Goal: Information Seeking & Learning: Find specific fact

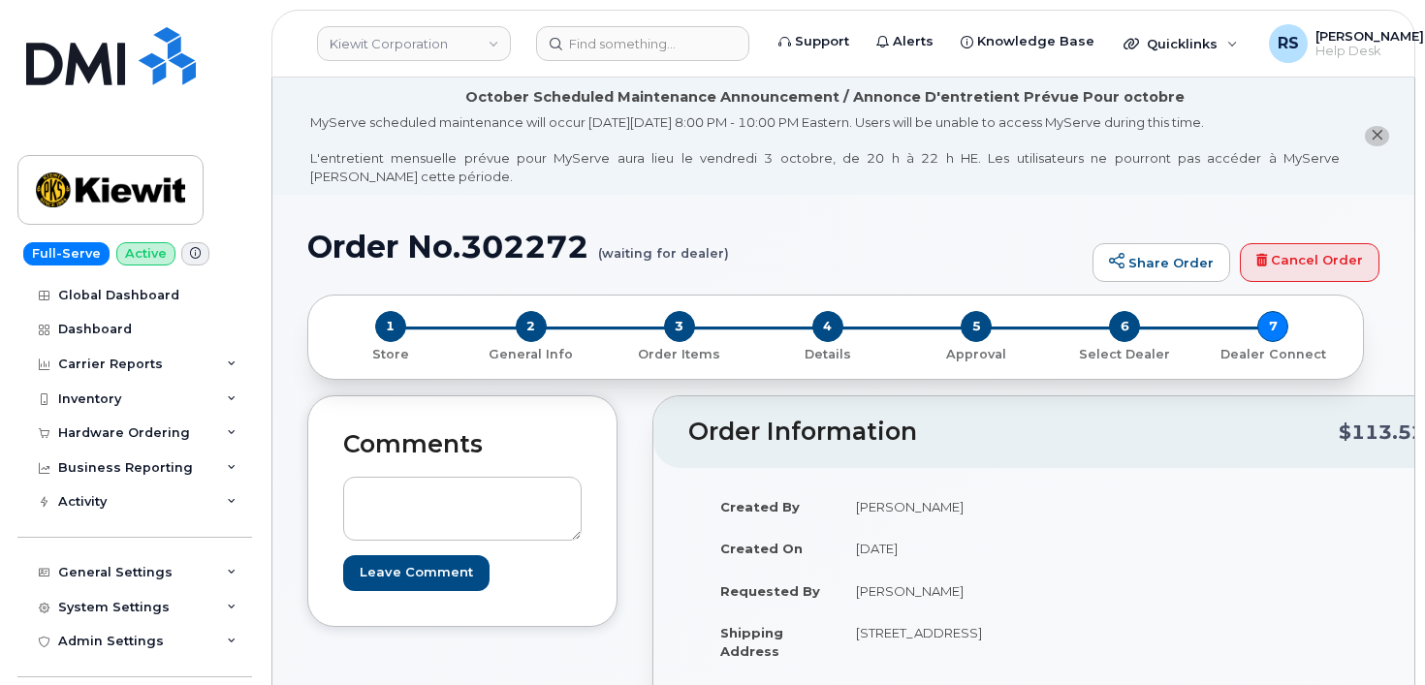
scroll to position [453, 0]
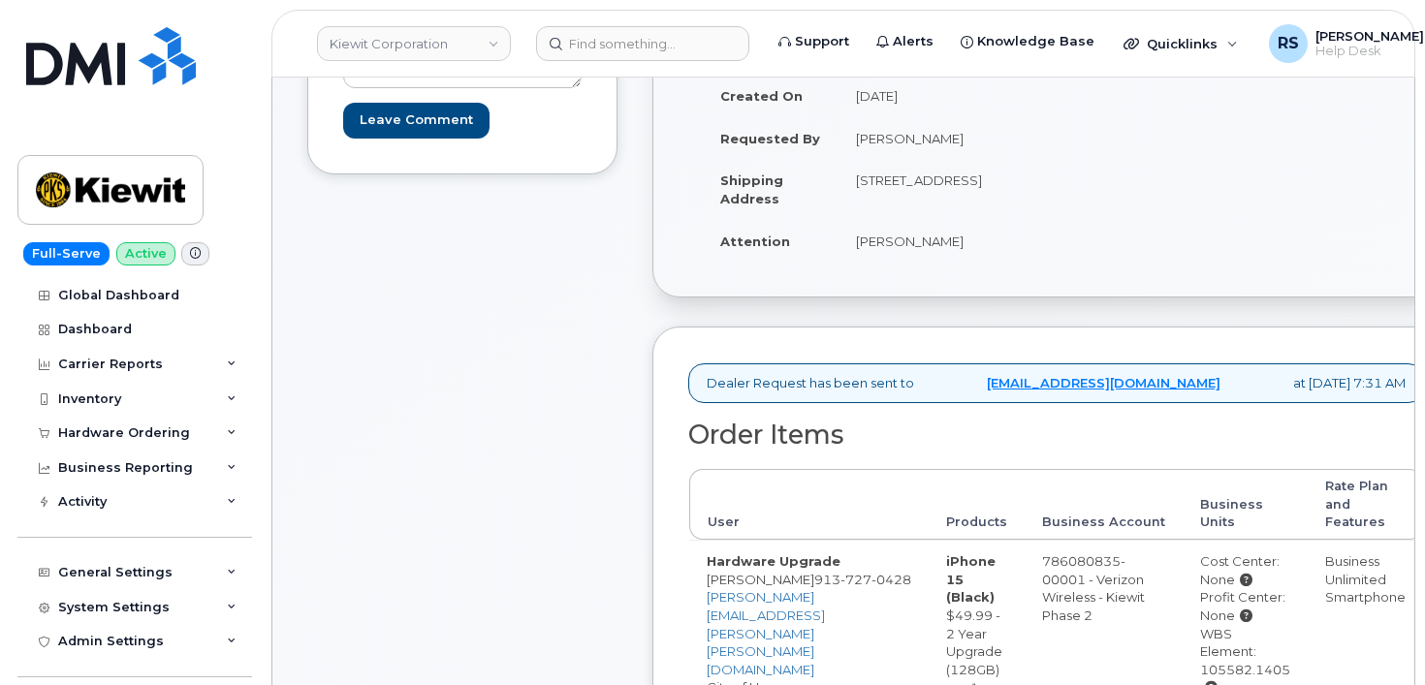
click at [9, 662] on div "Full-Serve Active Global Dashboard Dashboard Carrier Reports Monthly Billing Da…" at bounding box center [131, 342] width 263 height 685
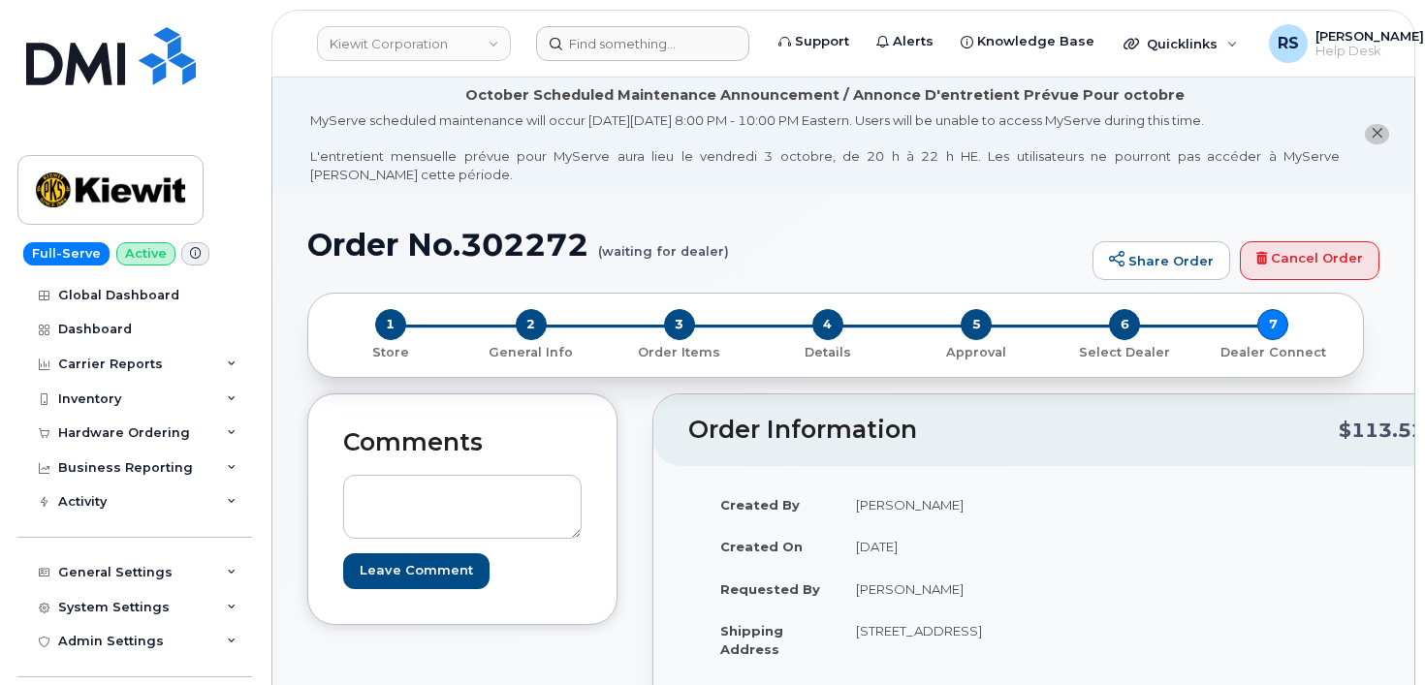
scroll to position [0, 0]
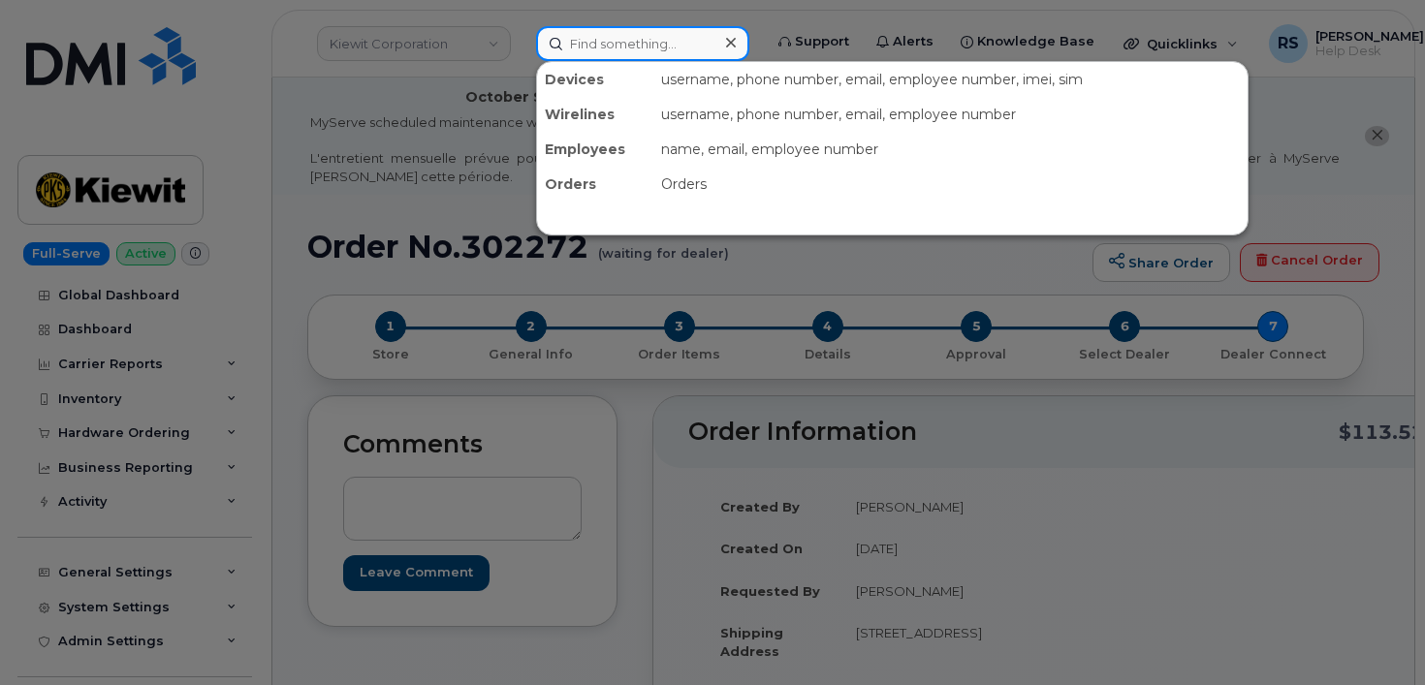
click at [588, 37] on input at bounding box center [642, 43] width 213 height 35
paste input "Kyle Morgan"
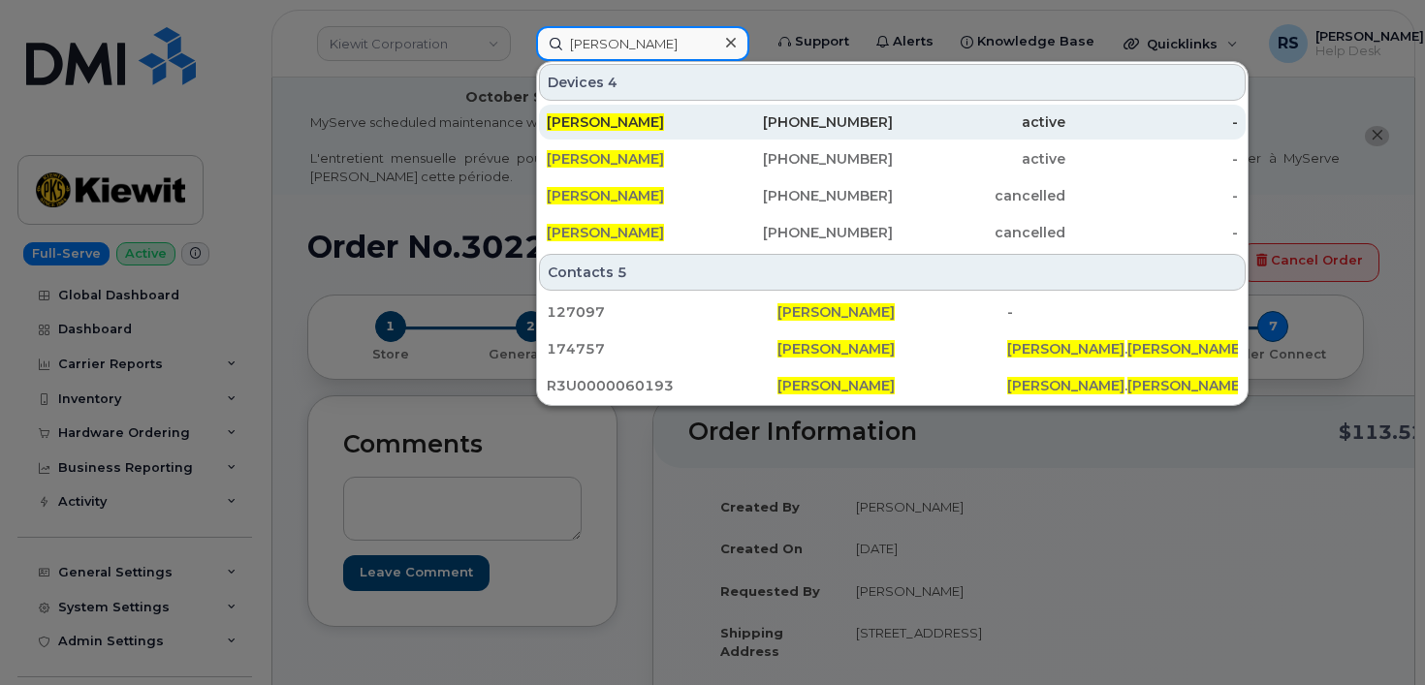
type input "Kyle Morgan"
click at [613, 121] on span "Kyle Morgan" at bounding box center [605, 121] width 117 height 17
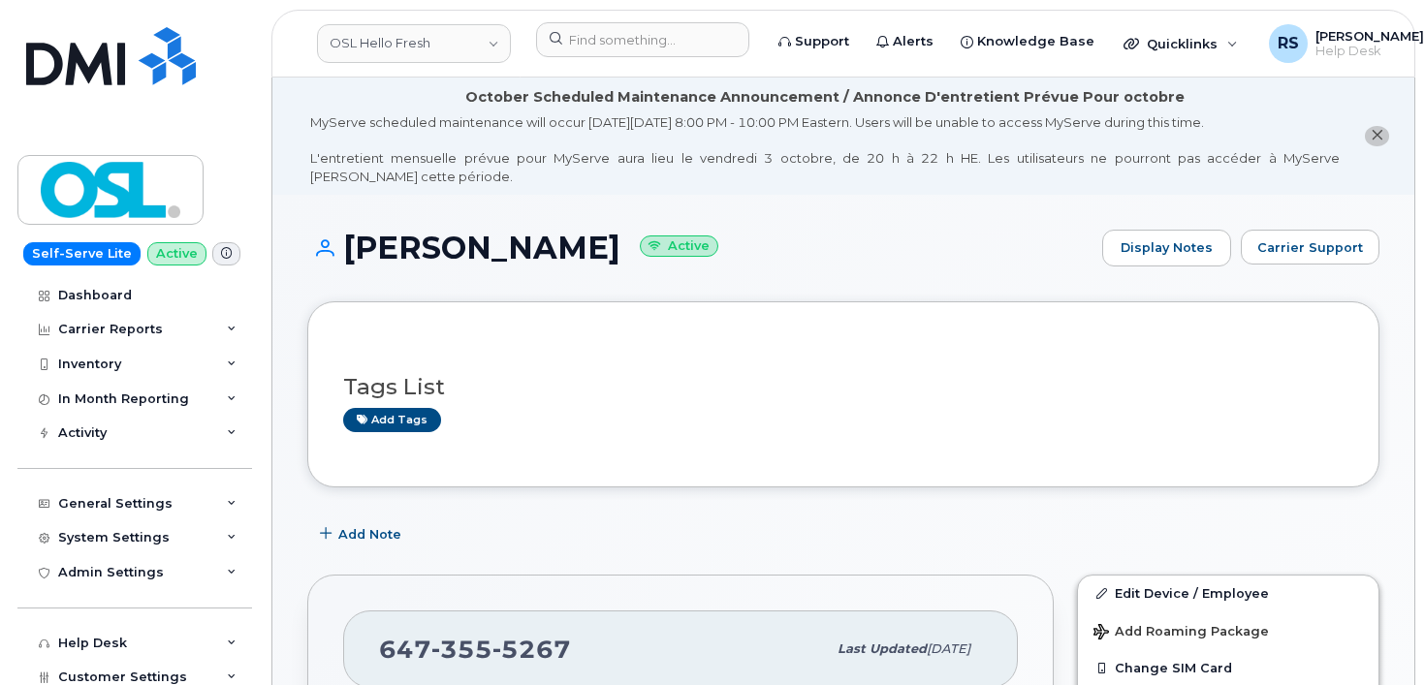
click at [10, 640] on div "Self-Serve Lite Active Dashboard Carrier Reports Monthly Billing Data Daily Dat…" at bounding box center [131, 342] width 263 height 685
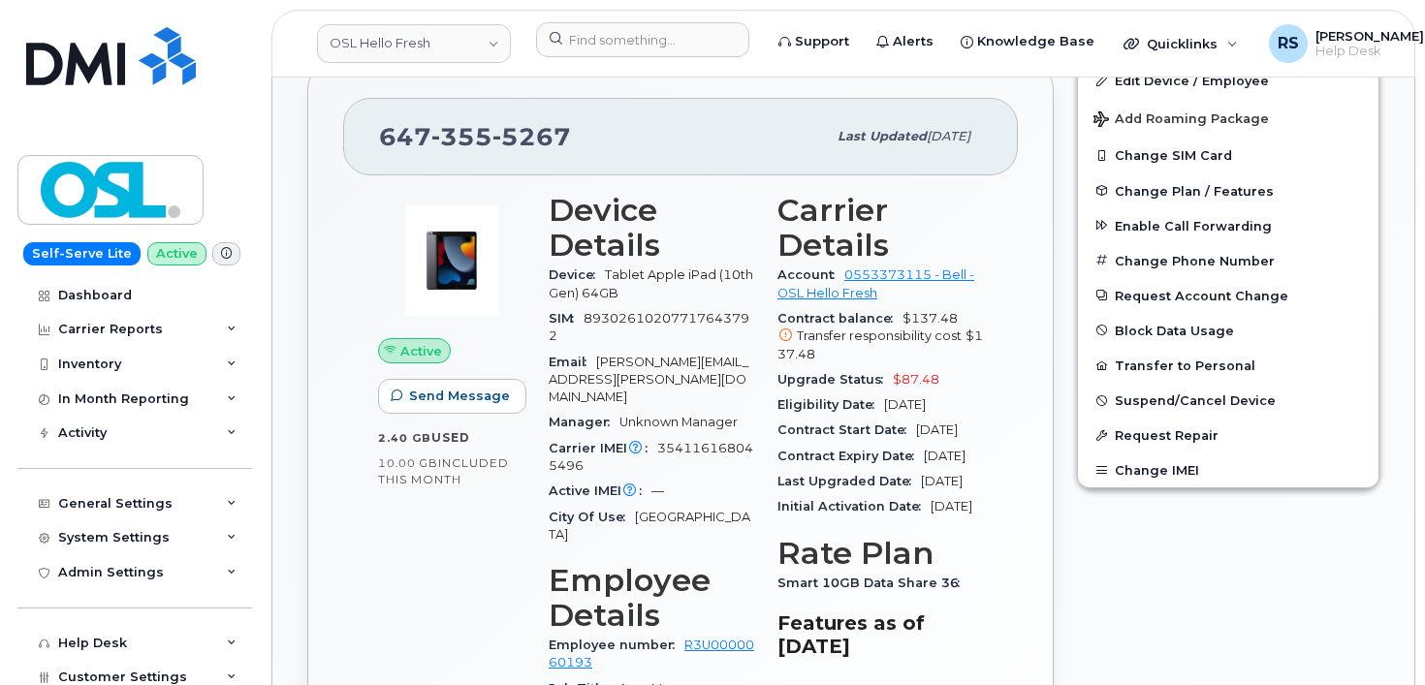
scroll to position [647, 0]
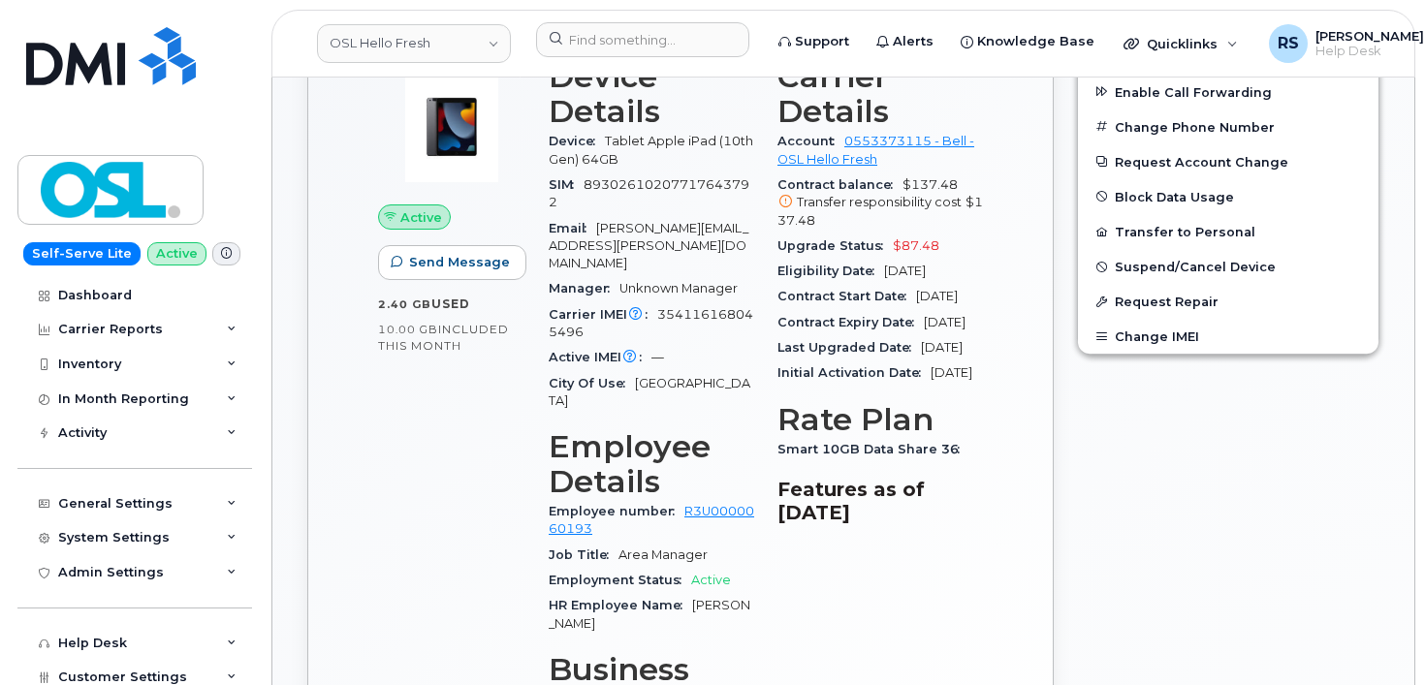
click at [16, 671] on div "Self-Serve Lite Active Dashboard Carrier Reports Monthly Billing Data Daily Dat…" at bounding box center [131, 342] width 263 height 685
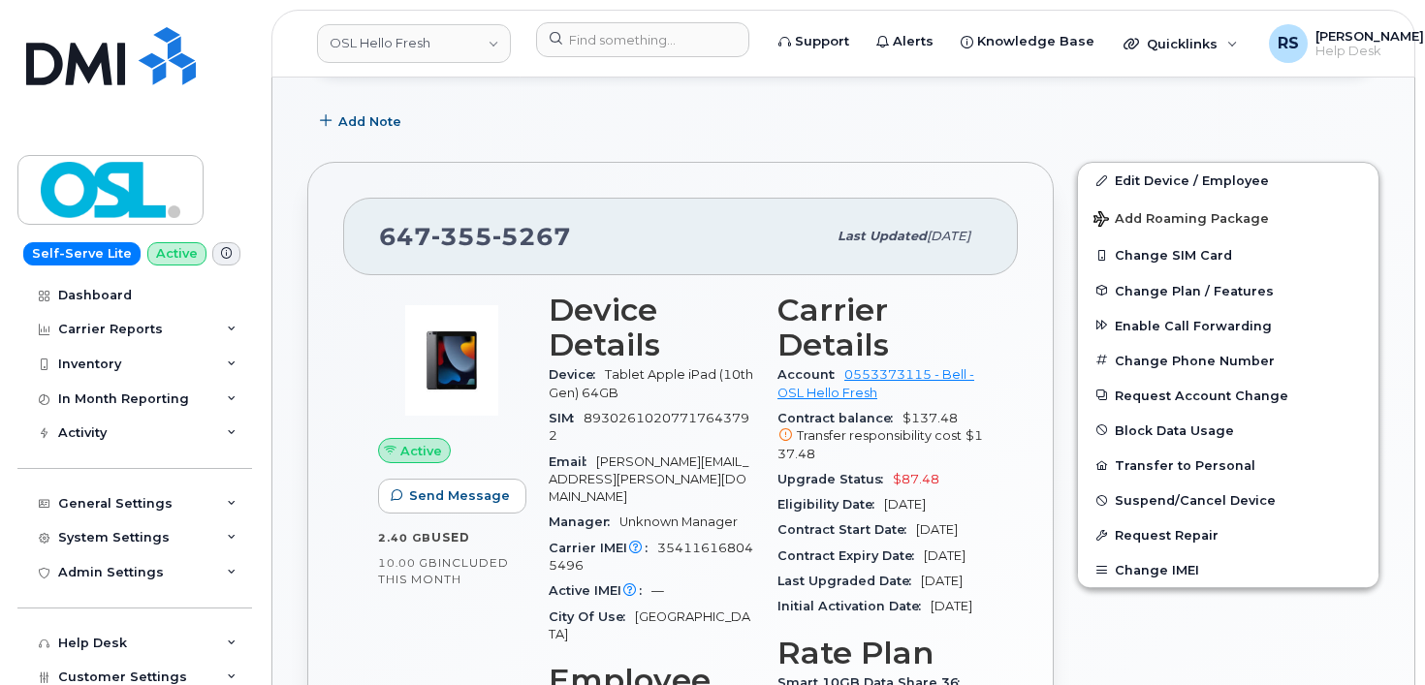
scroll to position [388, 0]
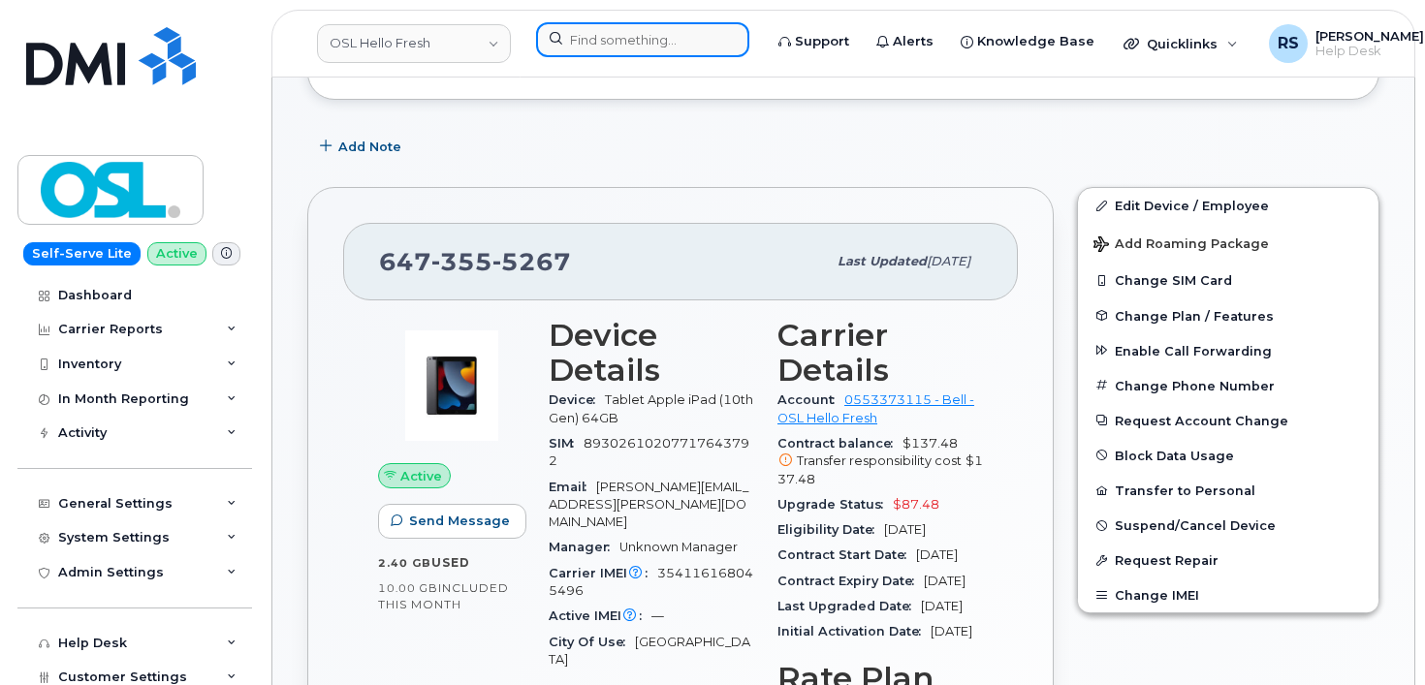
click at [595, 32] on input at bounding box center [642, 39] width 213 height 35
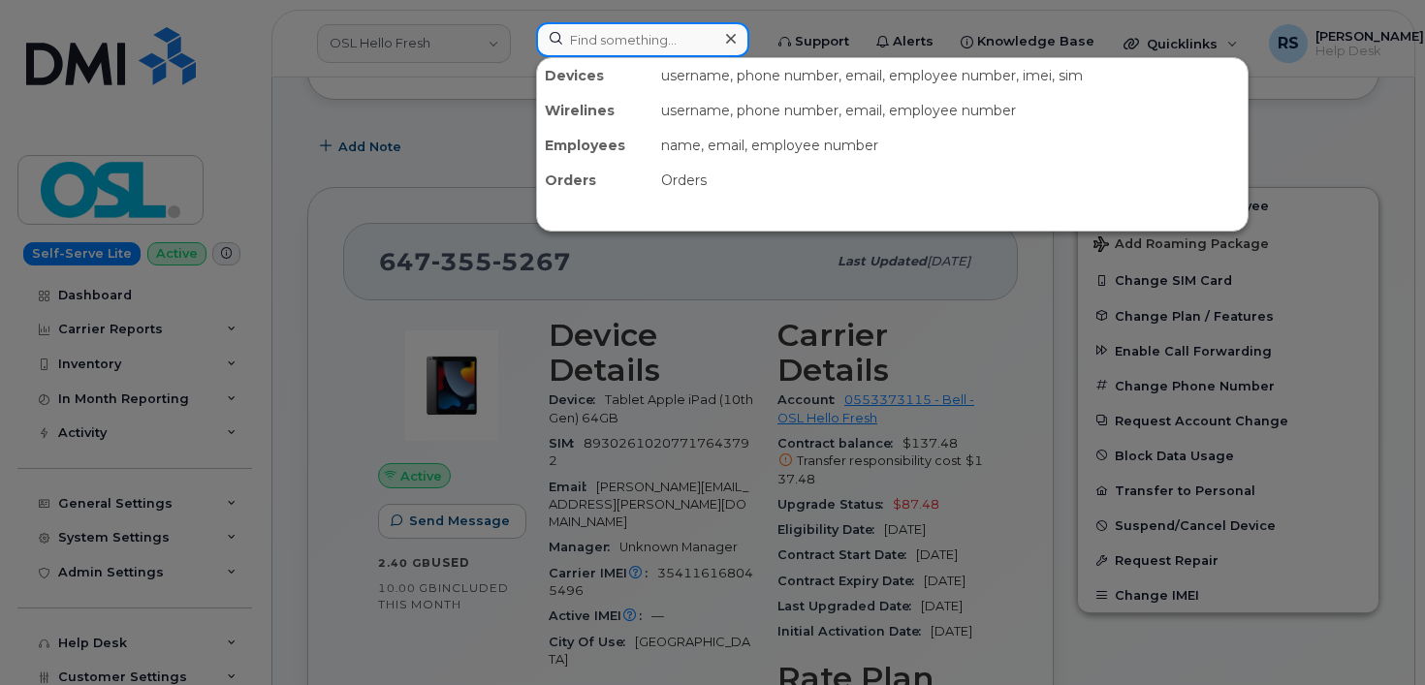
paste input "[PHONE_NUMBER]"
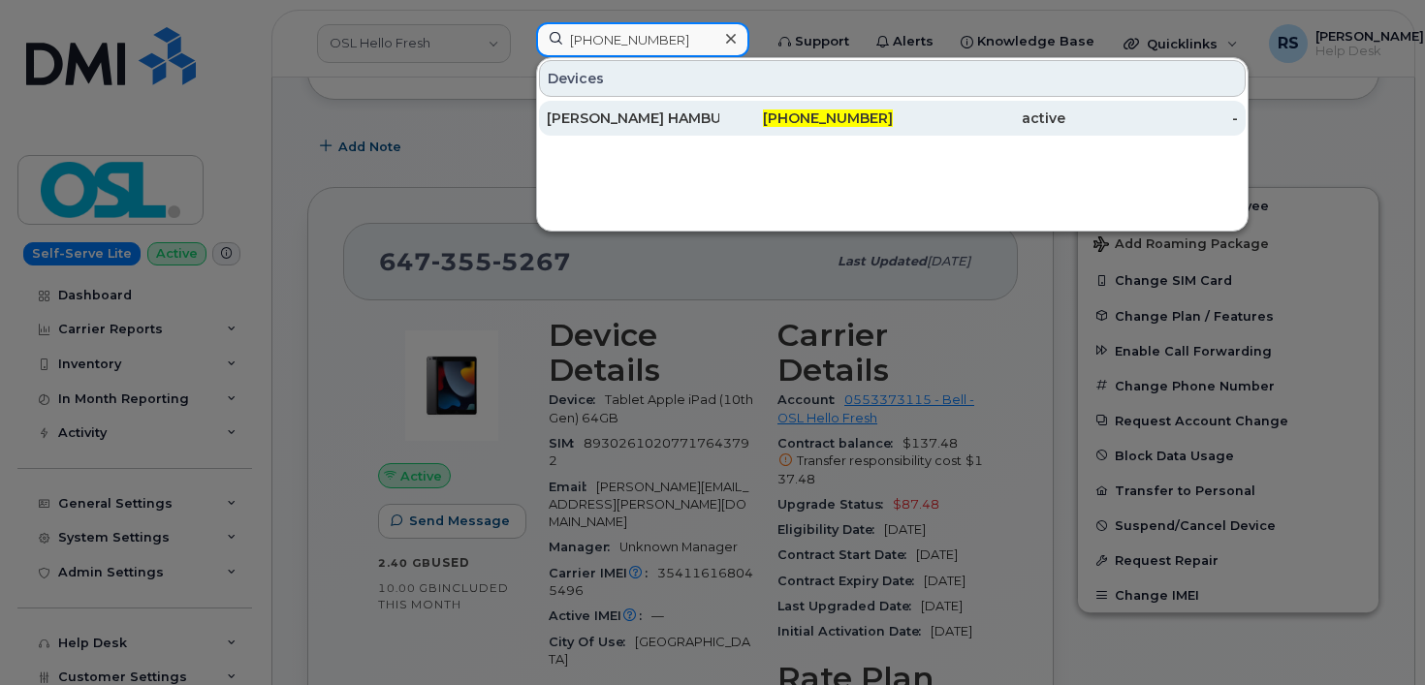
type input "[PHONE_NUMBER]"
click at [587, 113] on div "[PERSON_NAME] HAMBURG" at bounding box center [633, 118] width 173 height 19
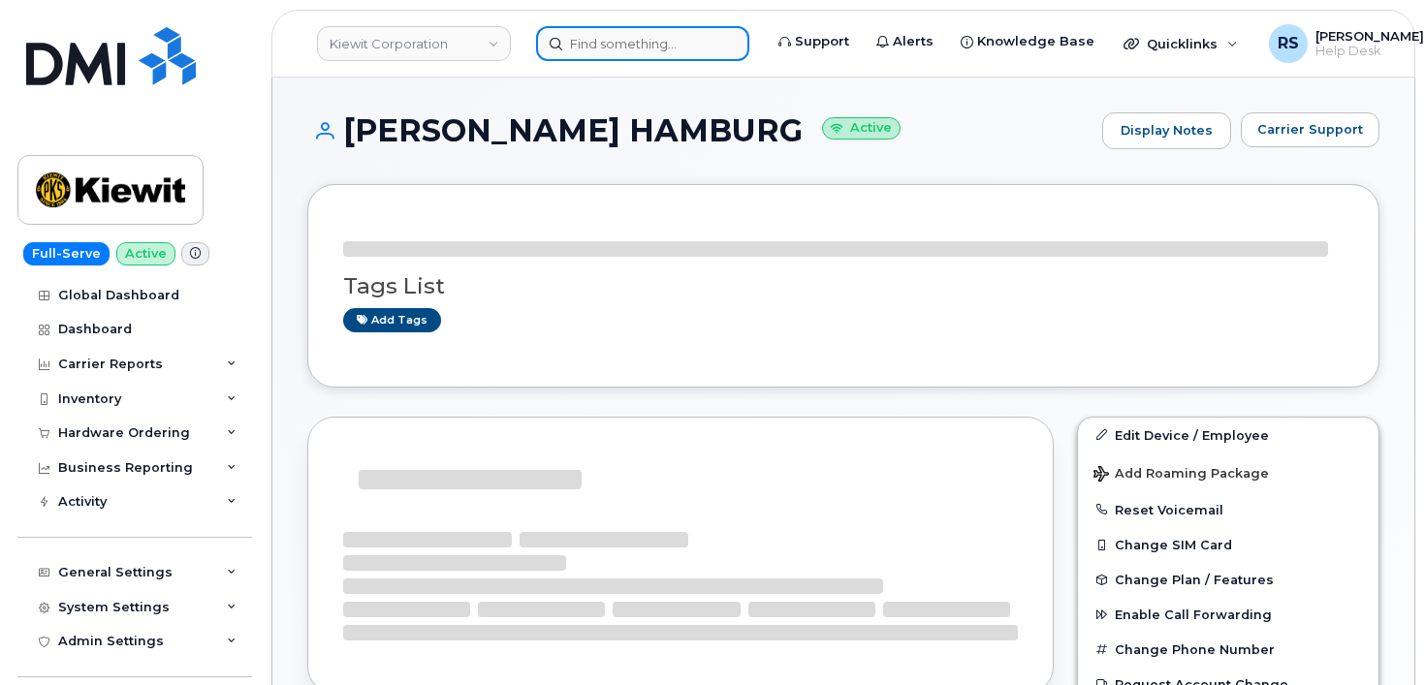
click at [582, 45] on input at bounding box center [642, 43] width 213 height 35
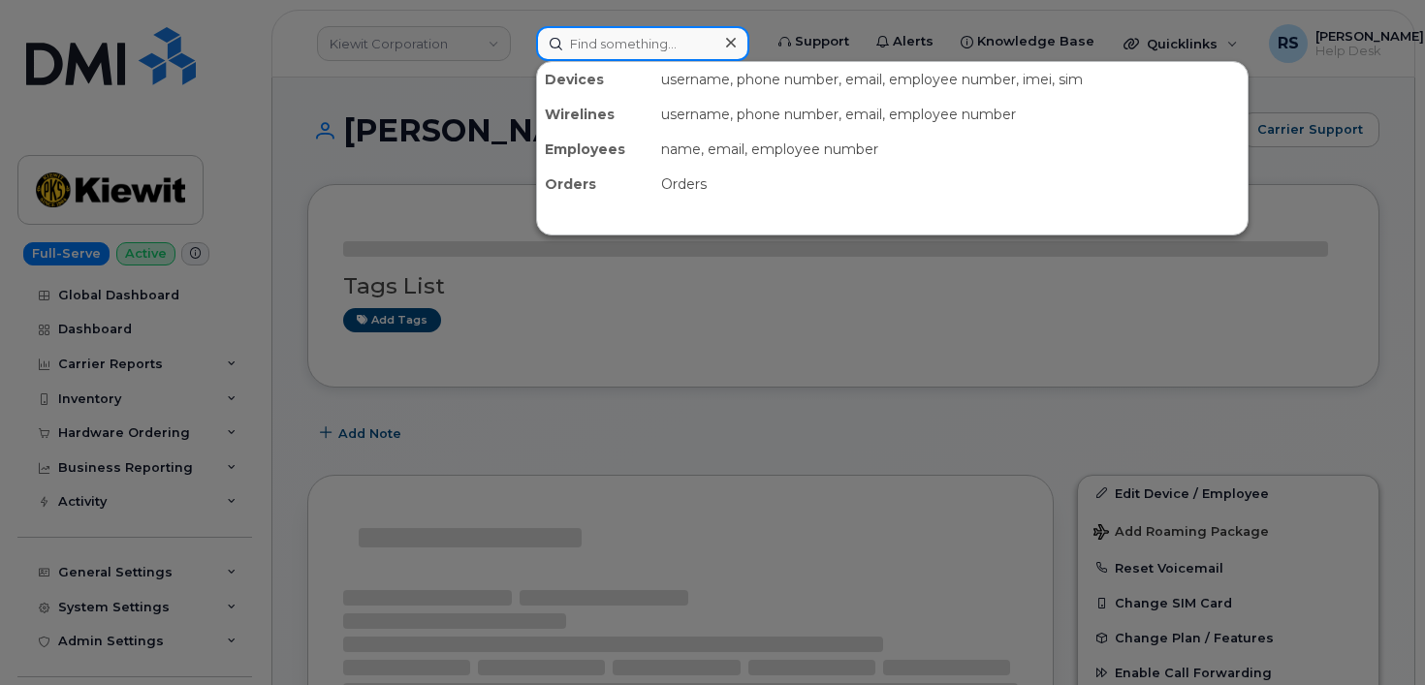
paste input "[PHONE_NUMBER]"
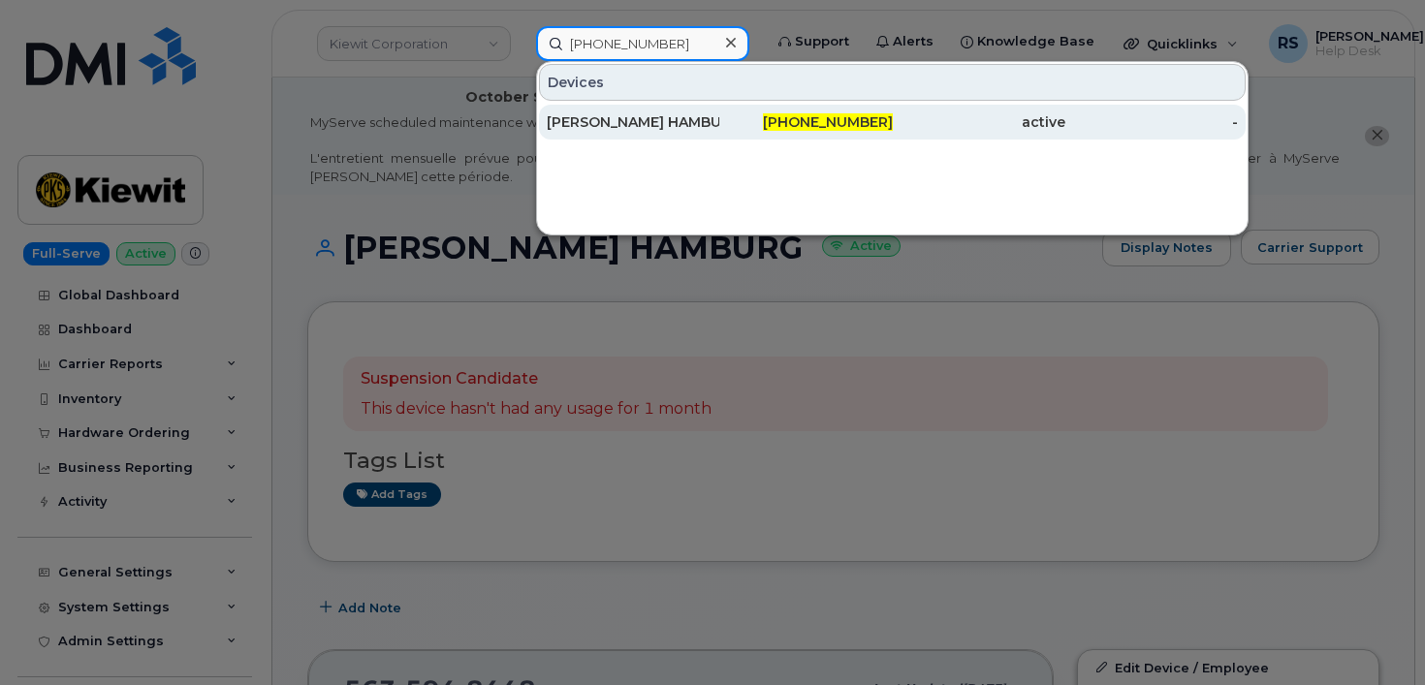
type input "[PHONE_NUMBER]"
click at [611, 111] on div "[PERSON_NAME] HAMBURG" at bounding box center [633, 122] width 173 height 35
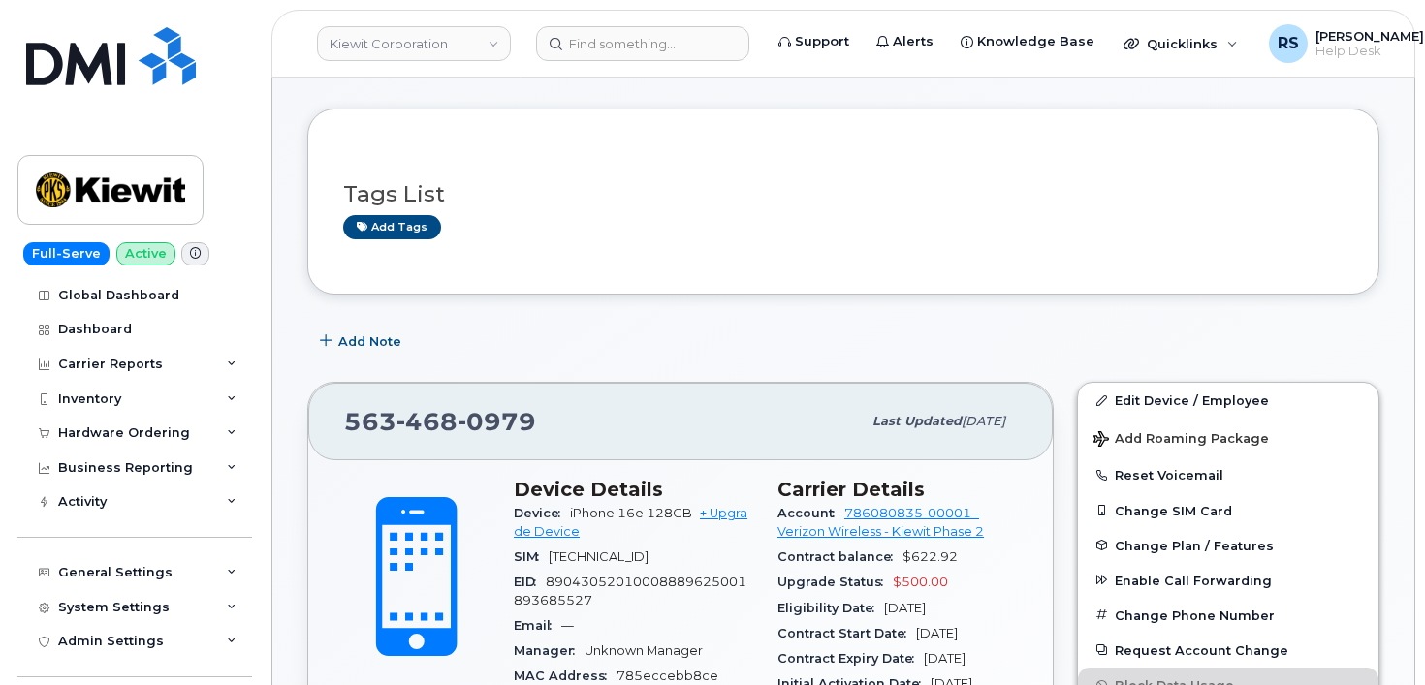
scroll to position [194, 0]
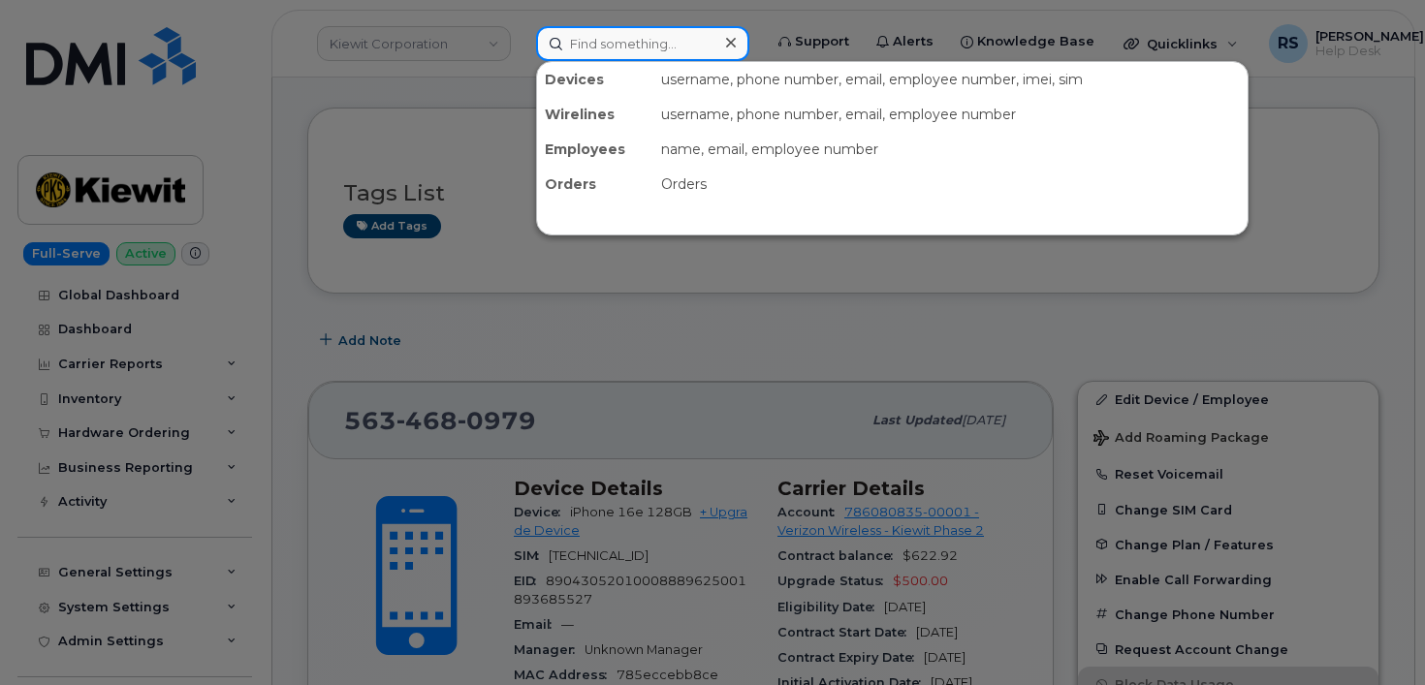
click at [600, 42] on input at bounding box center [642, 43] width 213 height 35
paste input "563-594-8448"
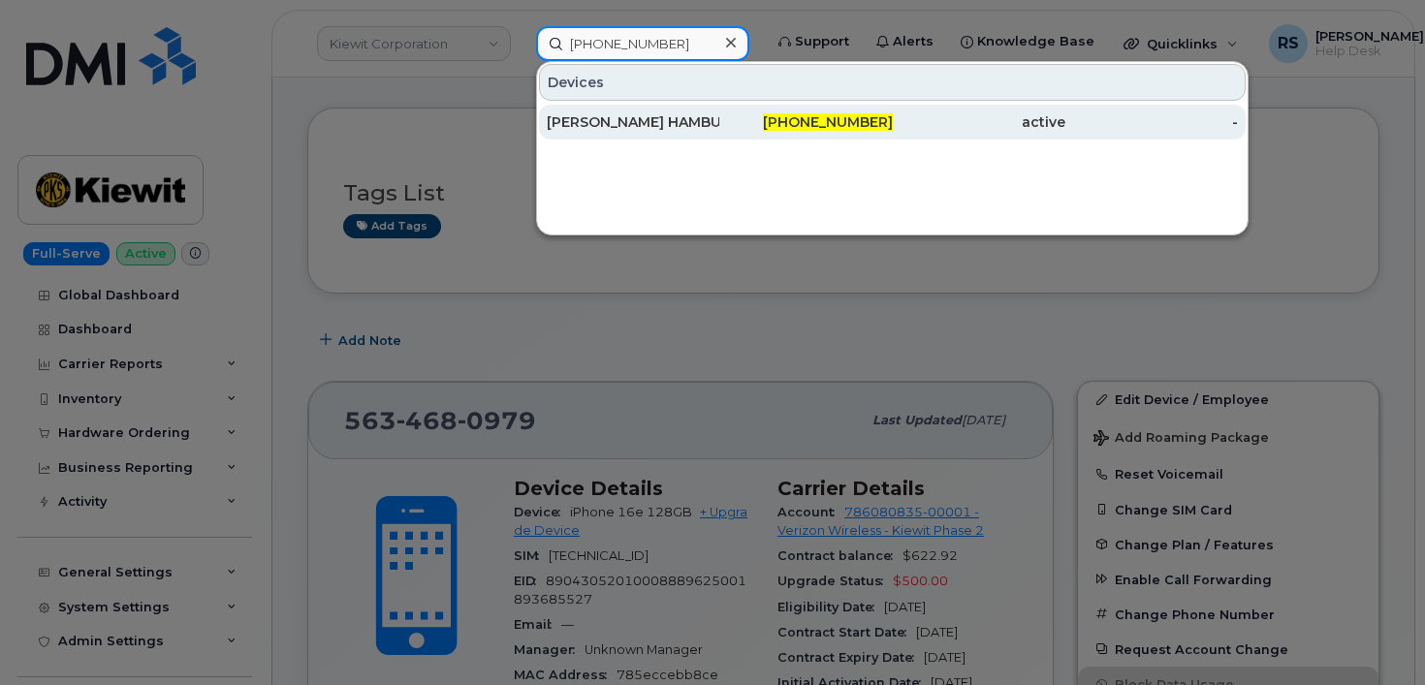
type input "563-594-8448"
click at [610, 114] on div "[PERSON_NAME] HAMBURG" at bounding box center [633, 121] width 173 height 19
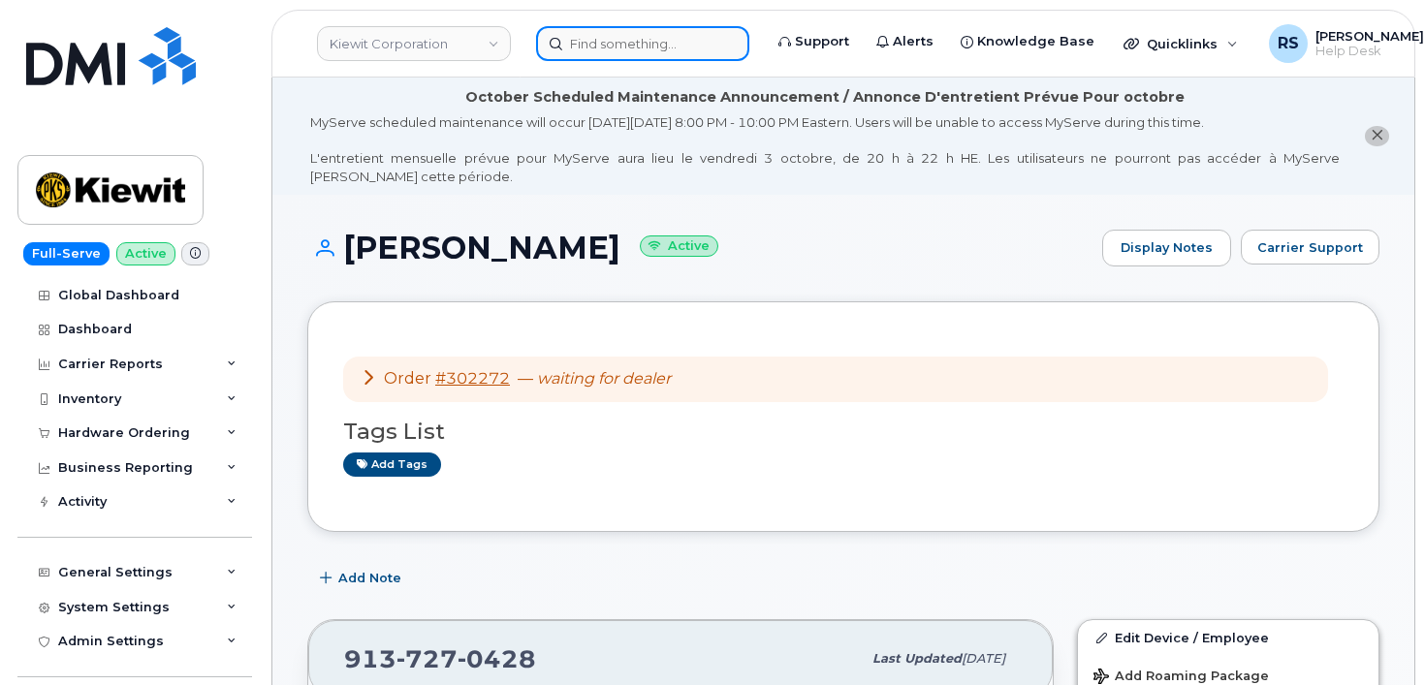
click at [580, 41] on input at bounding box center [642, 43] width 213 height 35
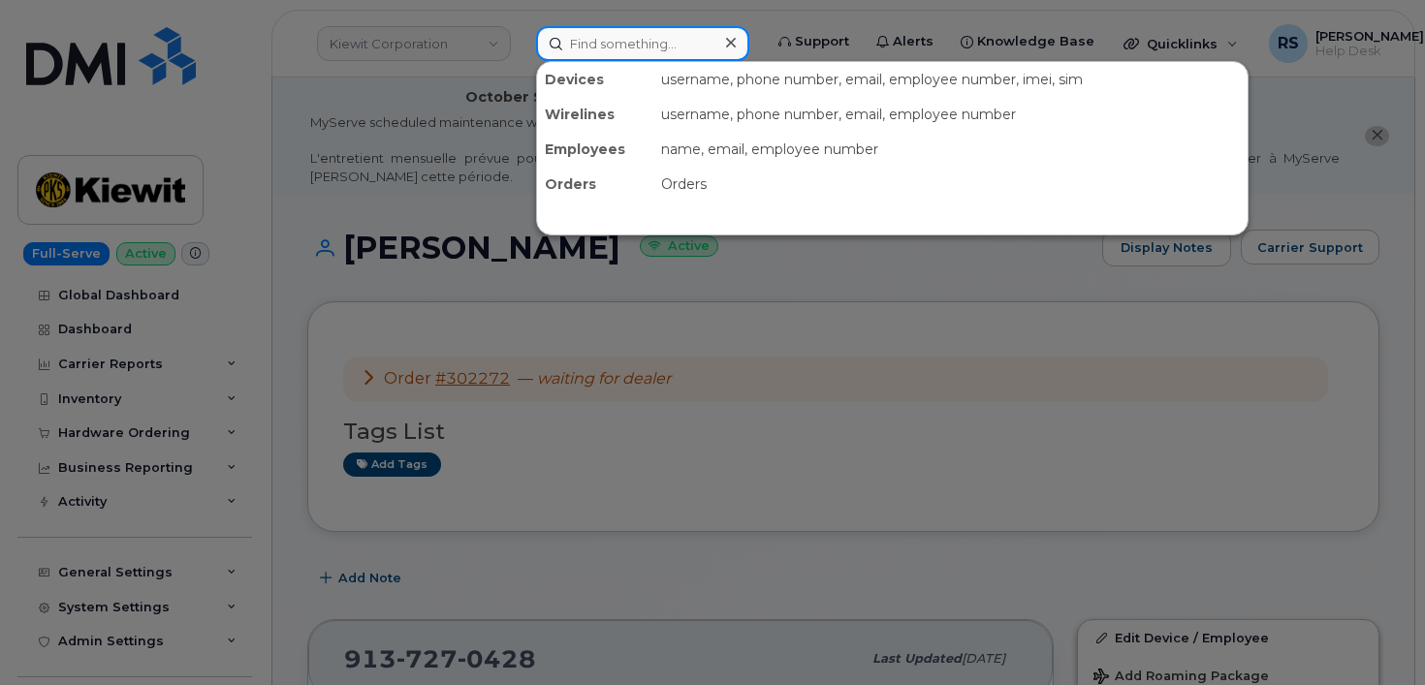
paste input "[PHONE_NUMBER]"
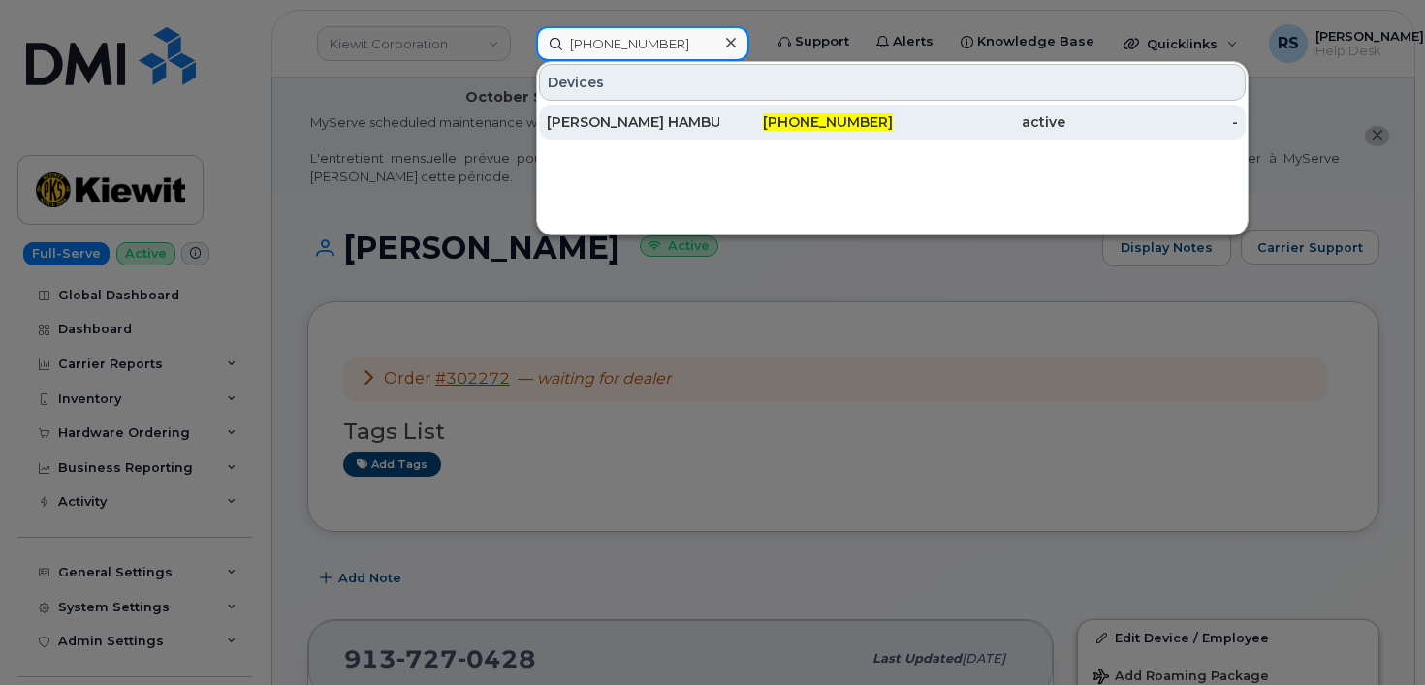
type input "[PHONE_NUMBER]"
click at [600, 123] on div "[PERSON_NAME] HAMBURG" at bounding box center [633, 121] width 173 height 19
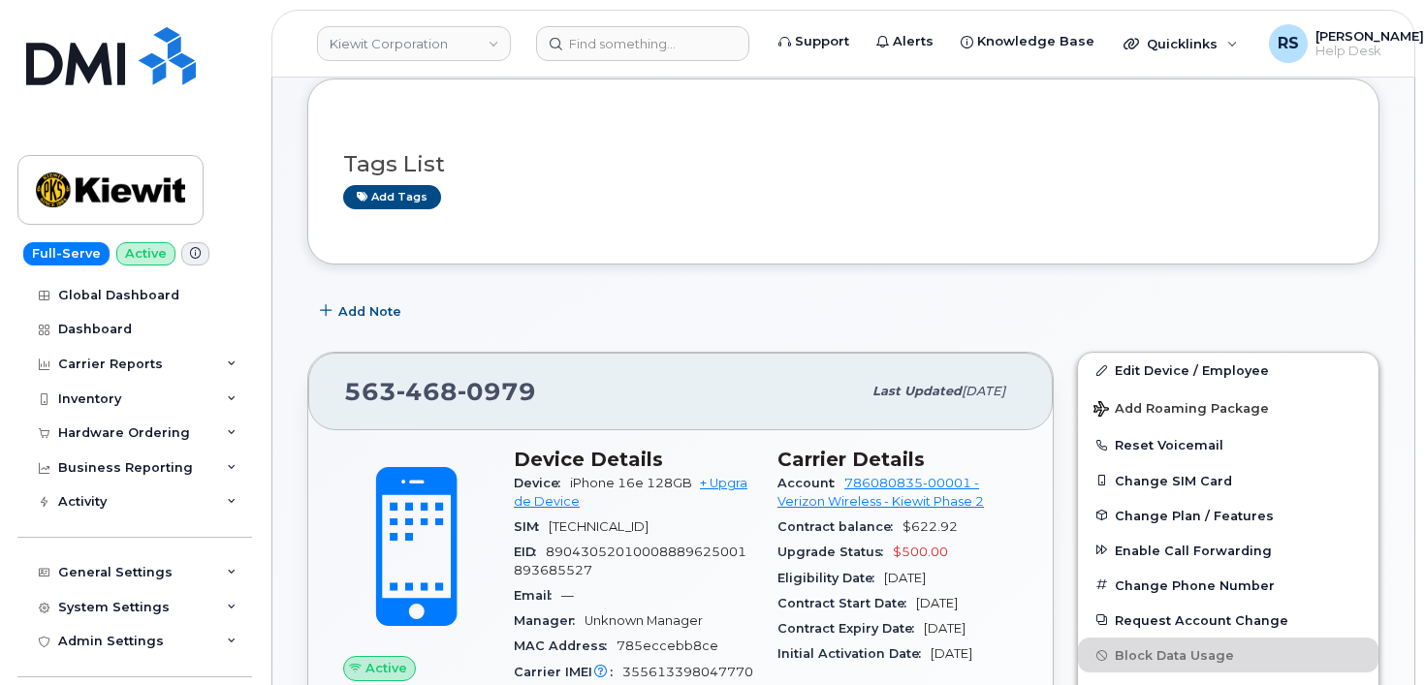
scroll to position [323, 0]
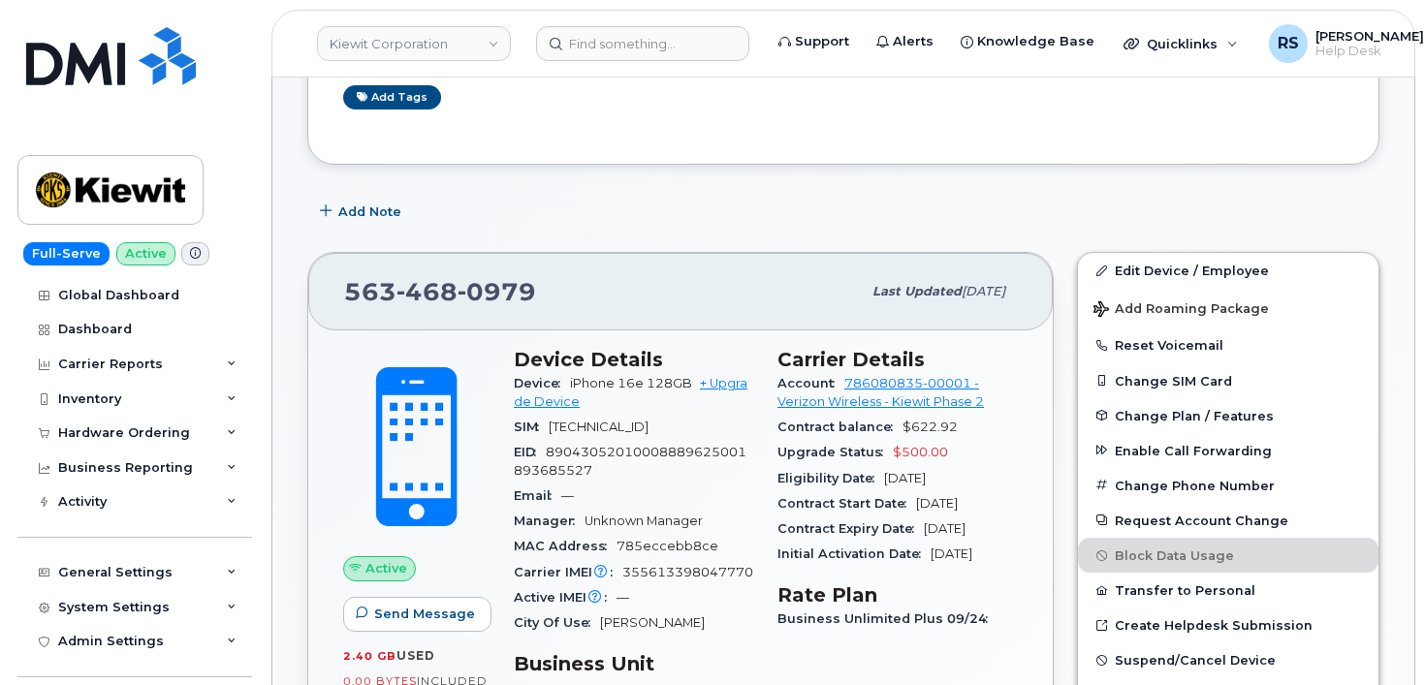
drag, startPoint x: 780, startPoint y: 480, endPoint x: 974, endPoint y: 483, distance: 194.9
click at [974, 483] on div "Eligibility Date [DATE]" at bounding box center [898, 478] width 240 height 25
copy div "Eligibility Date Aug 04, 2027"
drag, startPoint x: 780, startPoint y: 498, endPoint x: 1004, endPoint y: 502, distance: 225.0
click at [1004, 502] on div "Contract Start Date Aug 04, 2025" at bounding box center [898, 504] width 240 height 25
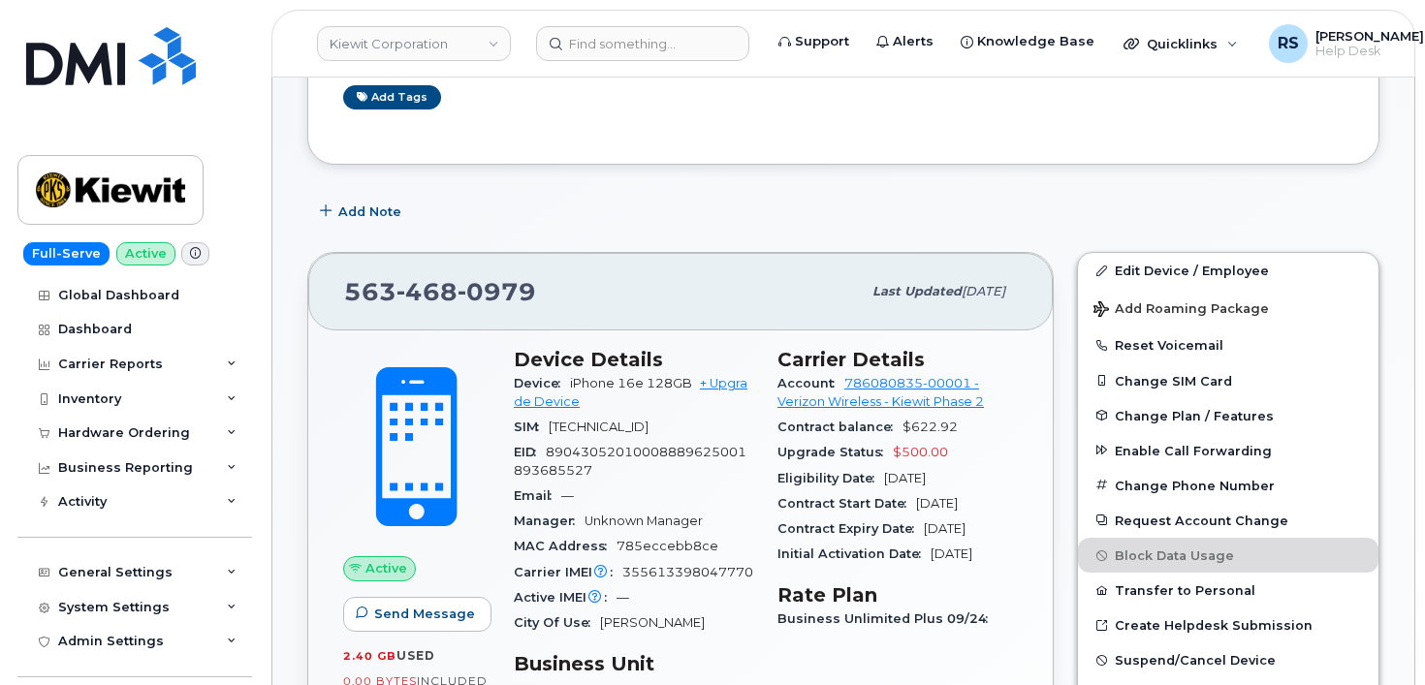
copy div "Contract Start Date Aug 04, 2025"
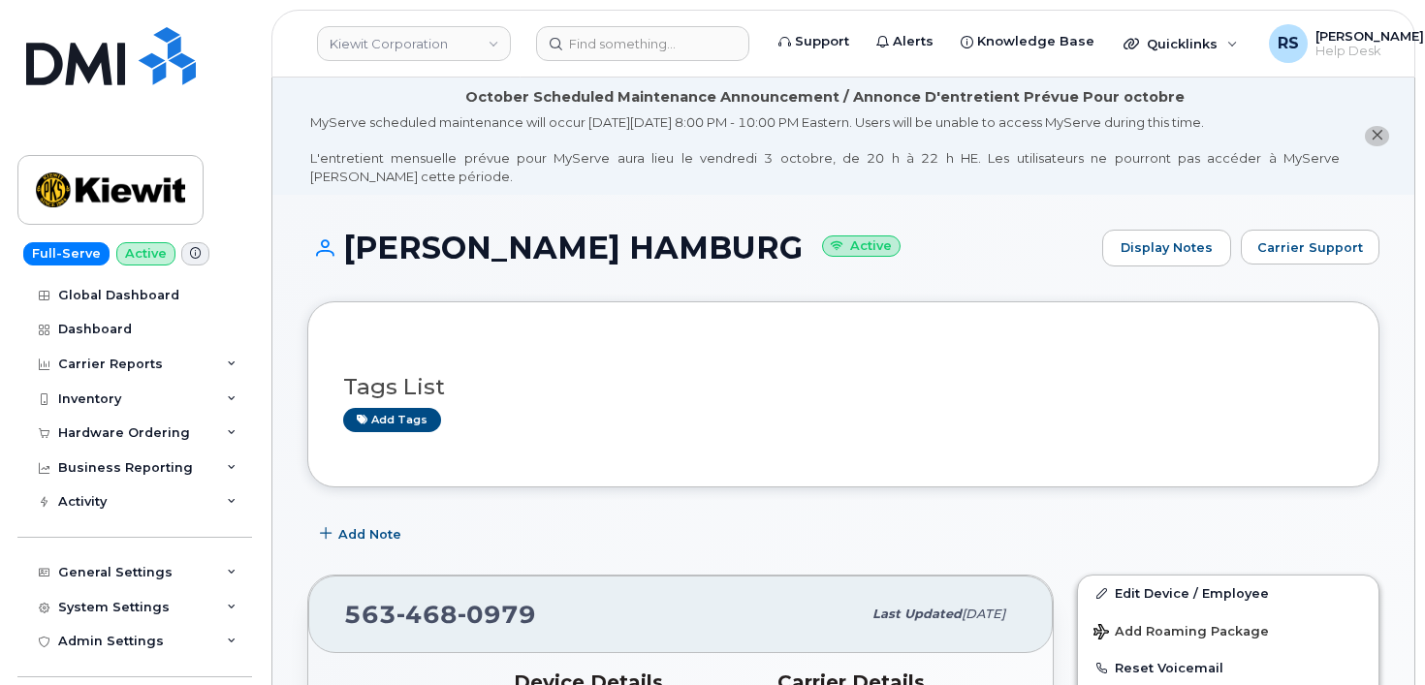
scroll to position [0, 0]
click at [1305, 239] on span "Carrier Support" at bounding box center [1311, 248] width 106 height 18
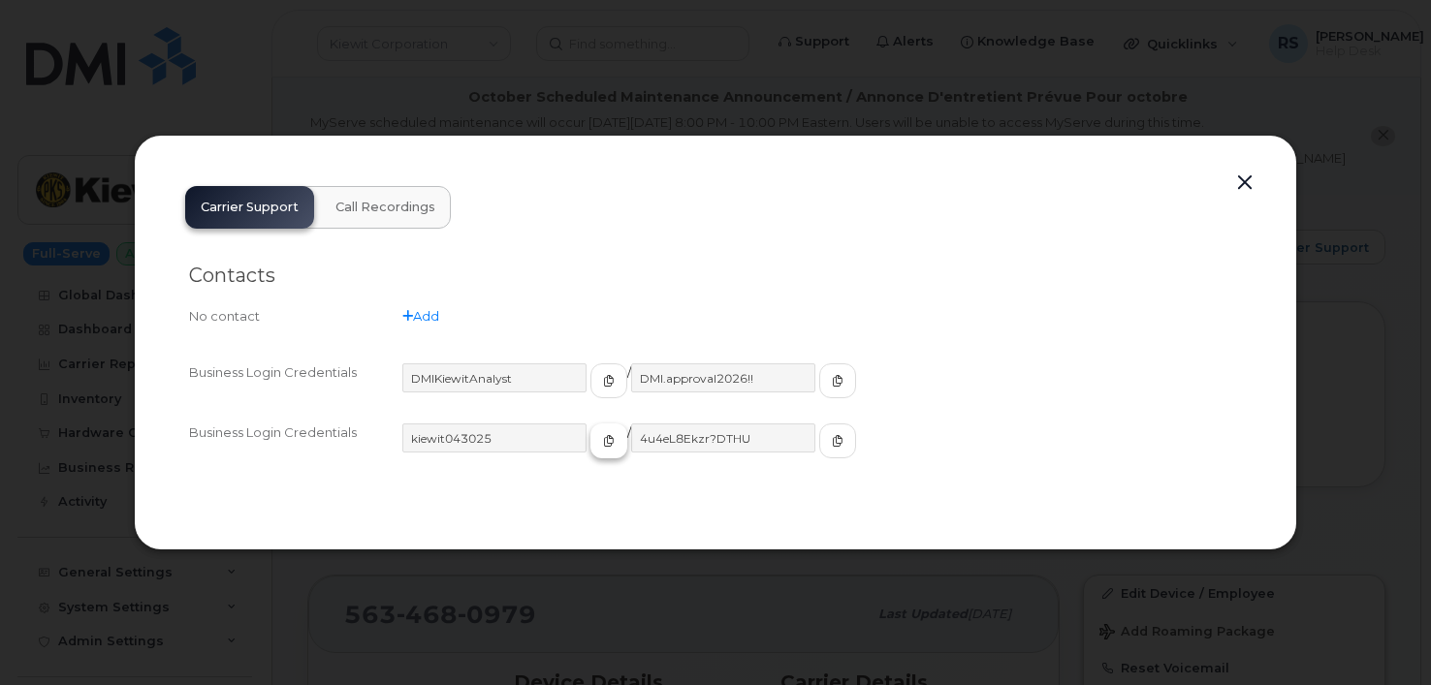
click at [603, 446] on icon "button" at bounding box center [609, 441] width 12 height 12
click at [829, 441] on span "button" at bounding box center [837, 440] width 17 height 17
click at [1243, 183] on button "button" at bounding box center [1244, 183] width 29 height 27
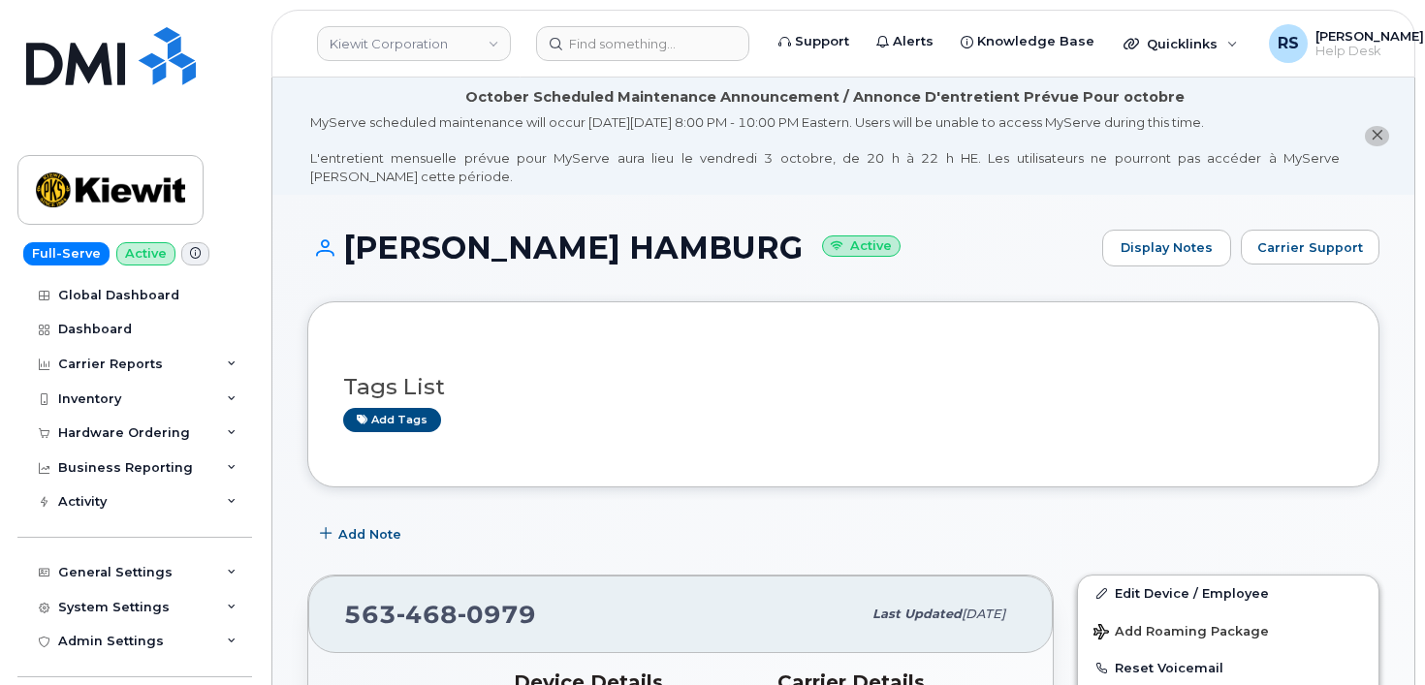
drag, startPoint x: 541, startPoint y: 614, endPoint x: 376, endPoint y: 613, distance: 164.8
click at [329, 618] on div "563 468 0979 Last updated Oct 06, 2025" at bounding box center [680, 615] width 745 height 78
copy span "563 468 0979"
click at [535, 611] on div "563 468 0979" at bounding box center [602, 614] width 517 height 41
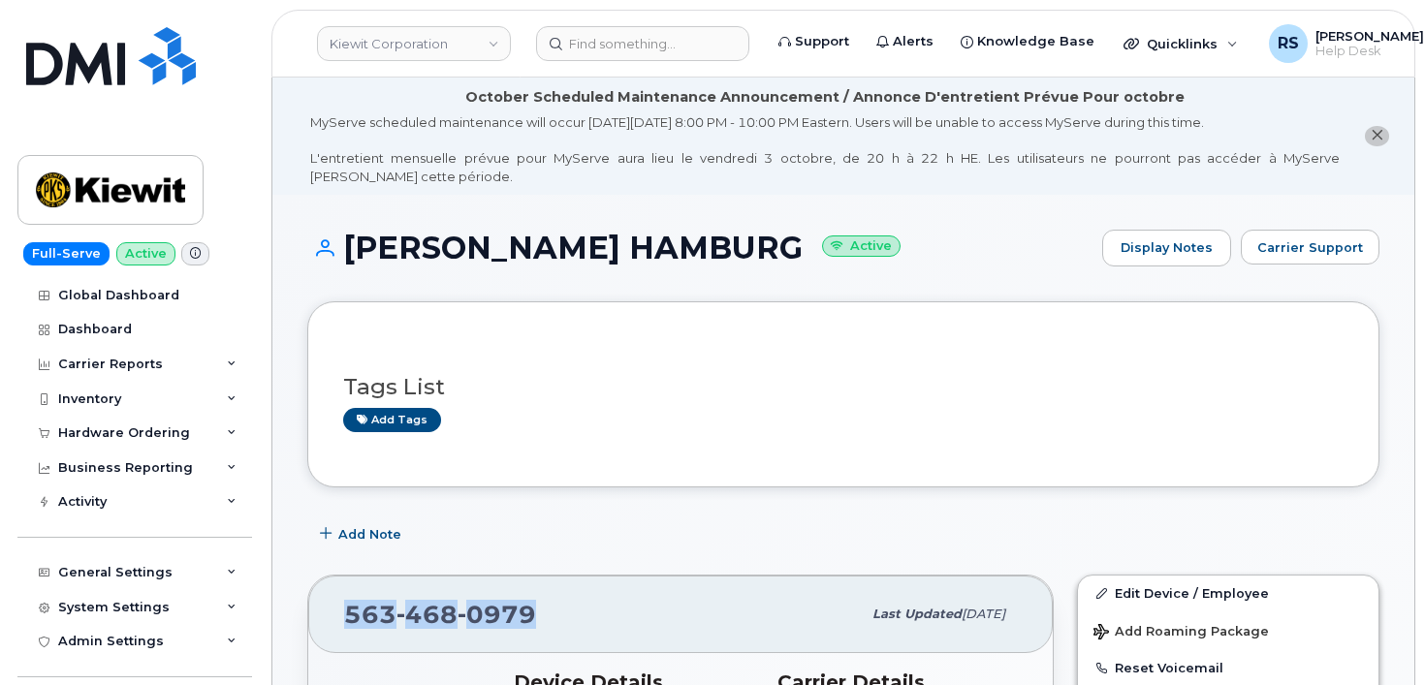
drag, startPoint x: 535, startPoint y: 611, endPoint x: 342, endPoint y: 611, distance: 192.9
click at [342, 611] on div "563 468 0979 Last updated Oct 06, 2025" at bounding box center [680, 615] width 745 height 78
copy span "563 468 0979"
drag, startPoint x: 589, startPoint y: 614, endPoint x: 340, endPoint y: 623, distance: 248.4
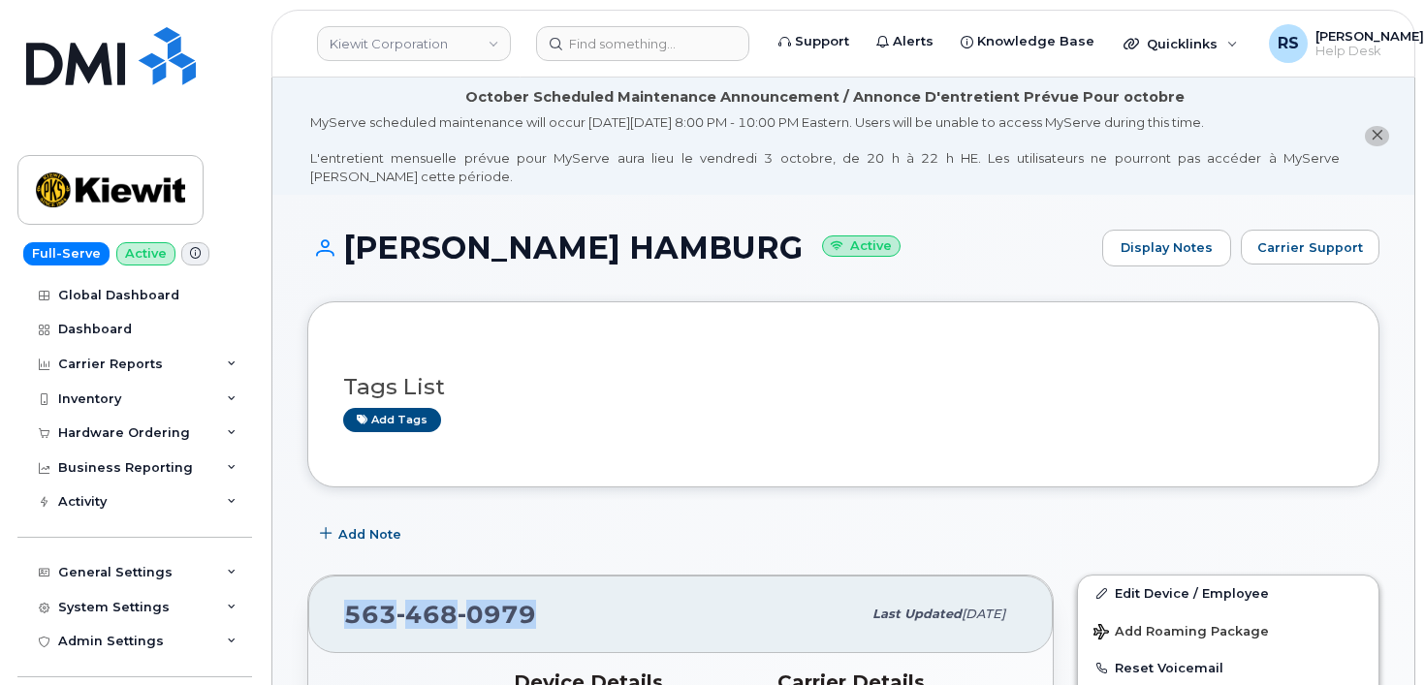
click at [340, 623] on div "563 468 0979 Last updated Oct 06, 2025" at bounding box center [680, 615] width 745 height 78
copy span "563 468 0979"
click at [597, 532] on div "Add Note" at bounding box center [843, 534] width 1072 height 35
drag, startPoint x: 545, startPoint y: 608, endPoint x: 376, endPoint y: 615, distance: 168.8
click at [320, 621] on div "563 468 0979 Last updated Oct 06, 2025" at bounding box center [680, 615] width 745 height 78
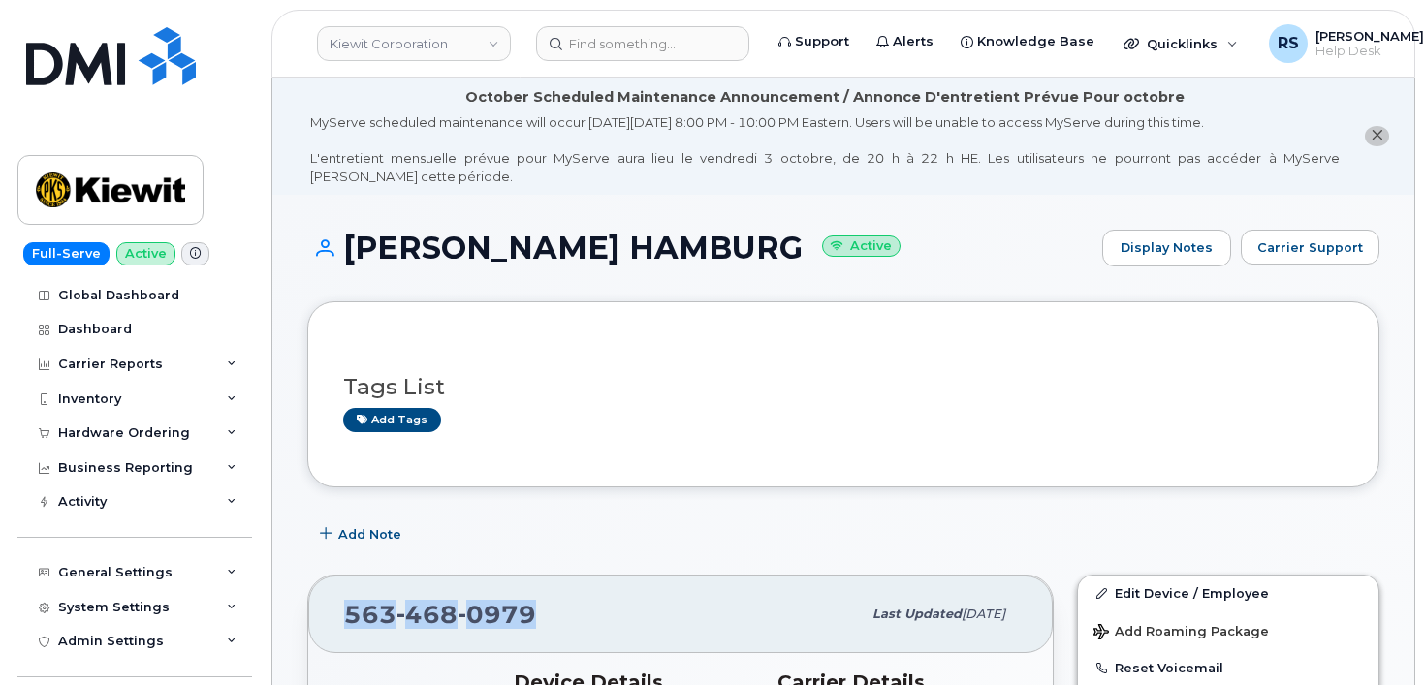
copy span "563 468 0979"
click at [1019, 239] on h1 "TANNER HAMBURG Active" at bounding box center [699, 248] width 785 height 34
drag, startPoint x: 346, startPoint y: 618, endPoint x: 545, endPoint y: 610, distance: 198.9
click at [545, 610] on div "563 468 0979" at bounding box center [602, 614] width 517 height 41
copy span "563 468 0979"
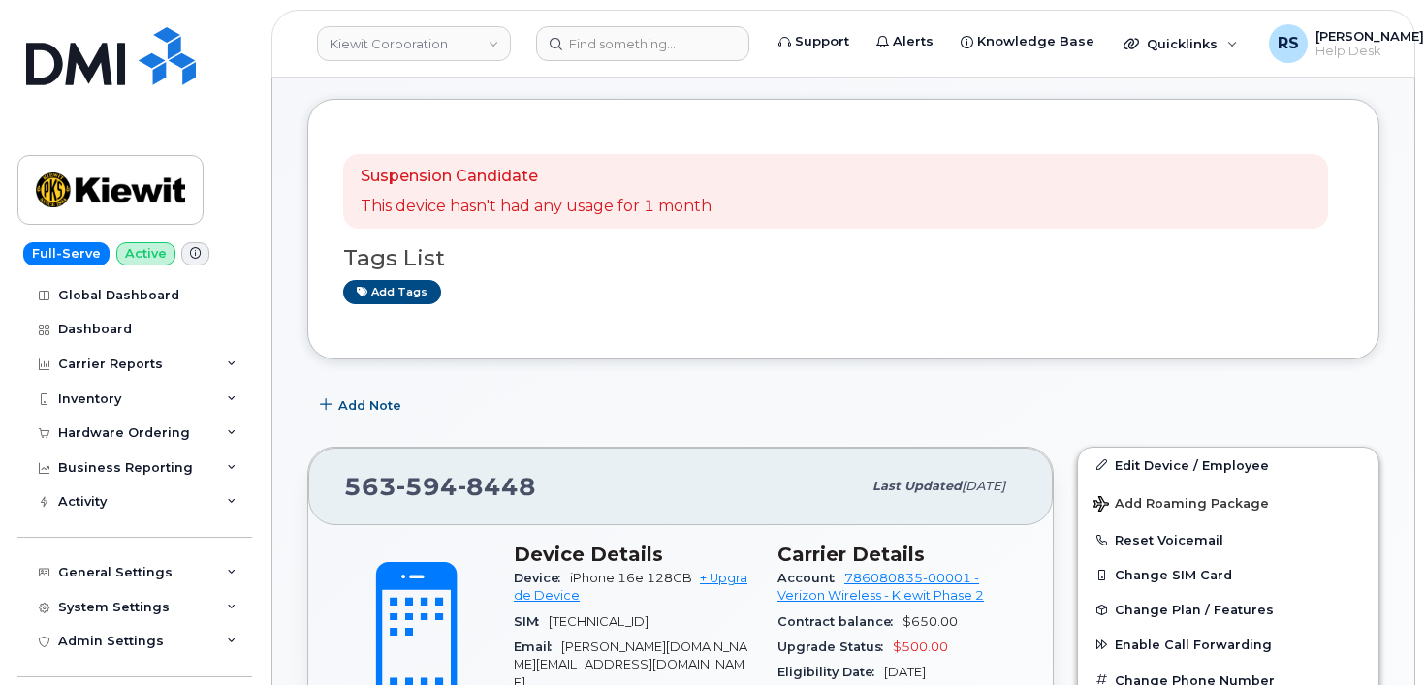
scroll to position [194, 0]
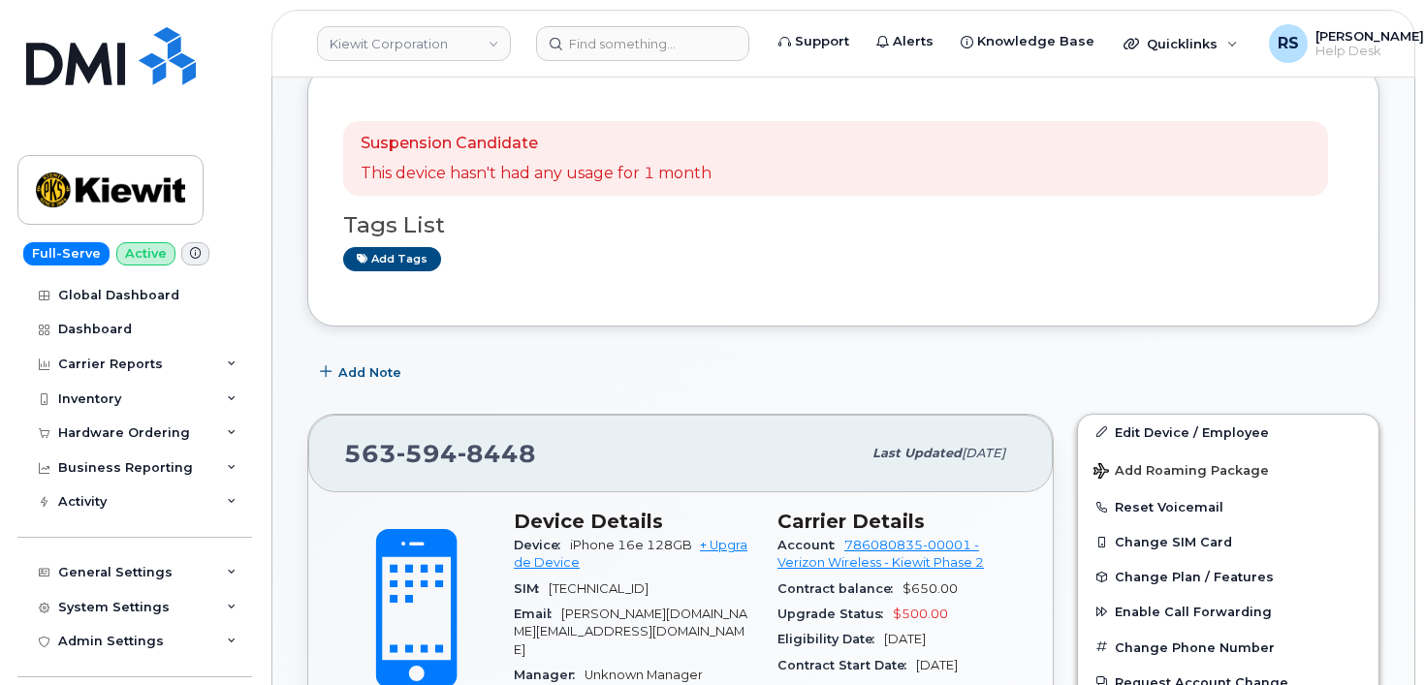
scroll to position [323, 0]
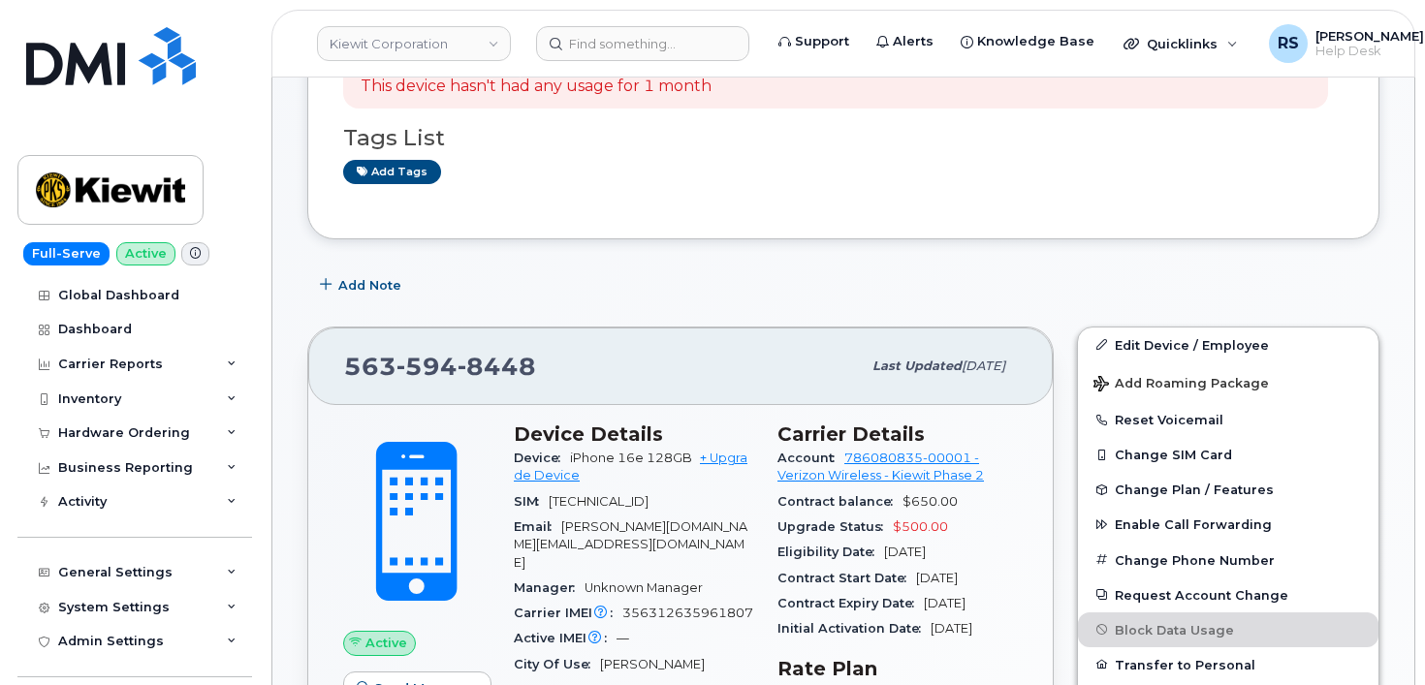
drag, startPoint x: 916, startPoint y: 578, endPoint x: 1004, endPoint y: 583, distance: 88.4
click at [1004, 583] on div "Contract Start Date [DATE]" at bounding box center [898, 578] width 240 height 25
copy span "[DATE]"
drag, startPoint x: 779, startPoint y: 577, endPoint x: 1010, endPoint y: 578, distance: 231.7
click at [1010, 578] on div "Contract Start Date [DATE]" at bounding box center [898, 578] width 240 height 25
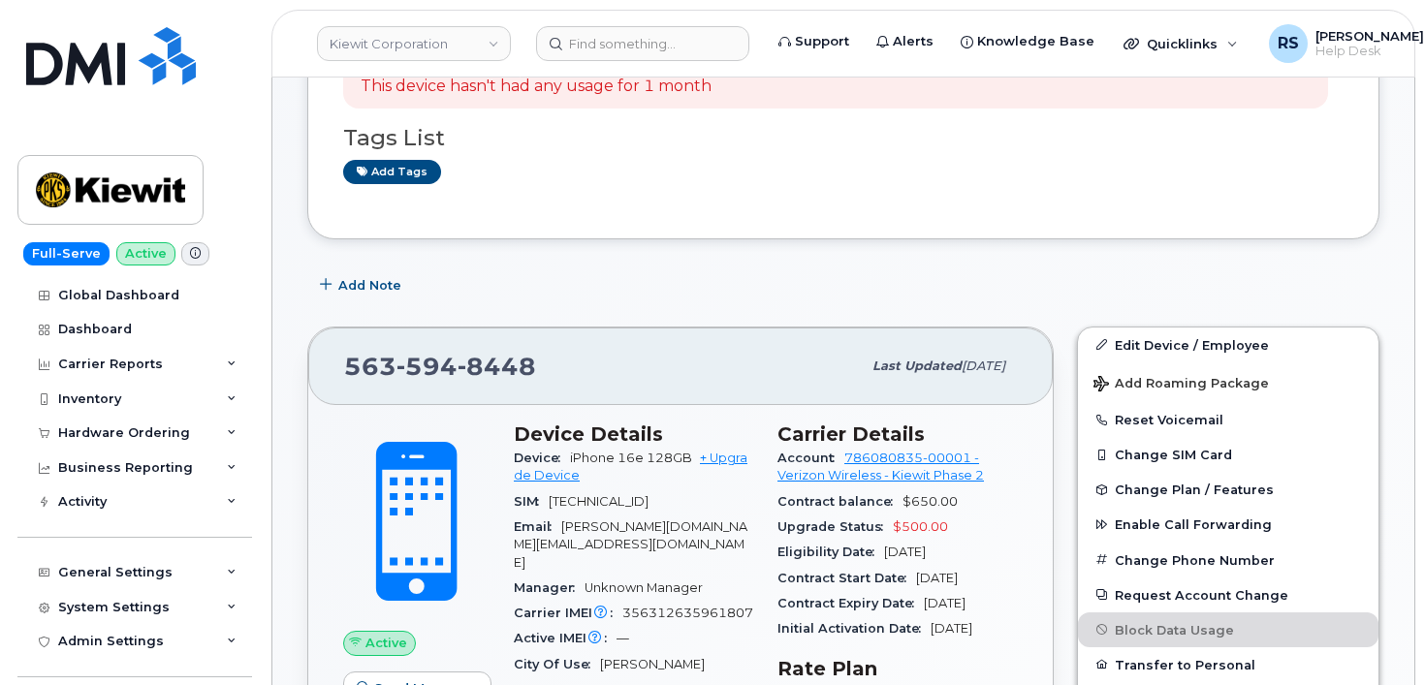
copy div "Contract Start Date [DATE]"
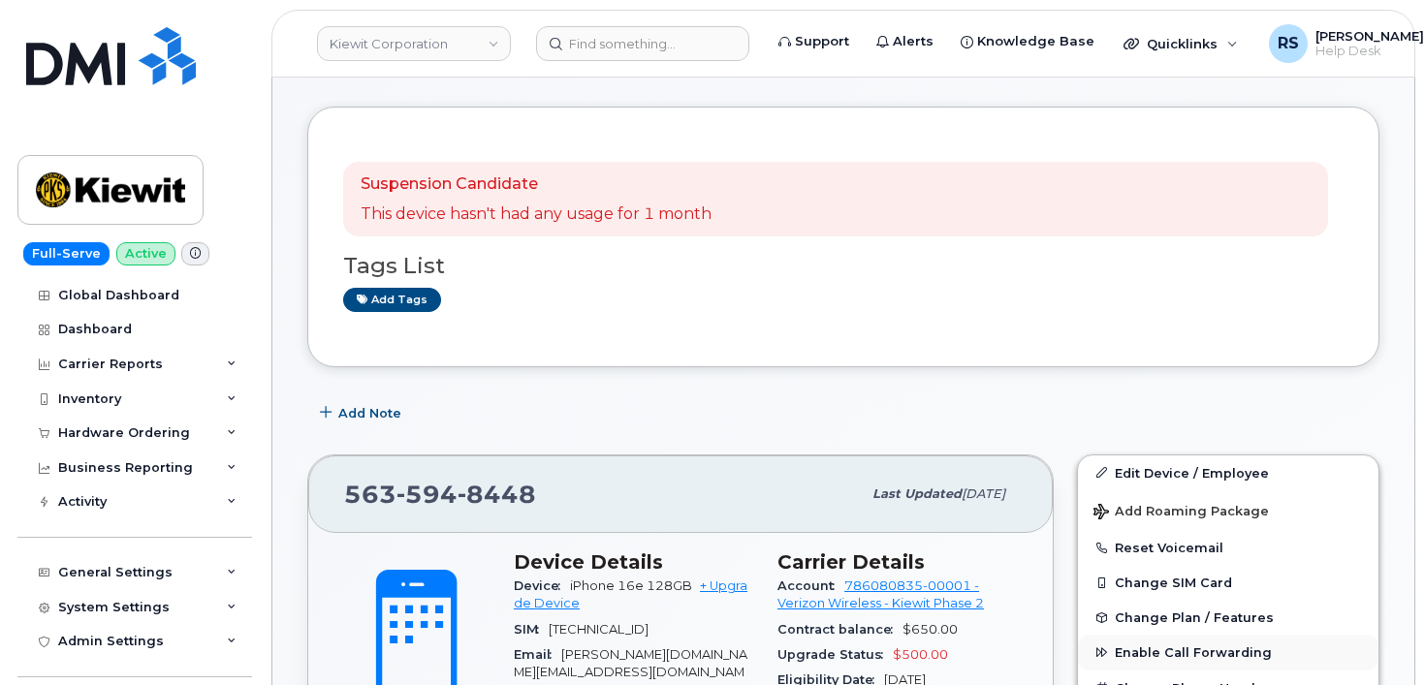
scroll to position [194, 0]
